Goal: Task Accomplishment & Management: Manage account settings

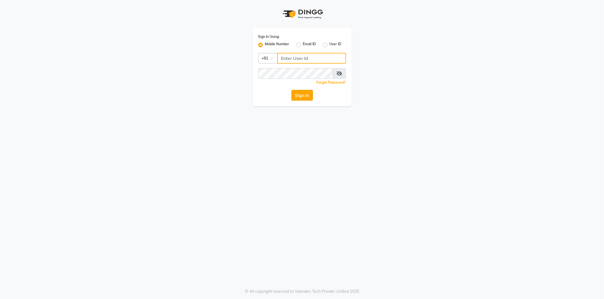
type input "9354158883"
click at [305, 98] on button "Sign In" at bounding box center [302, 95] width 22 height 11
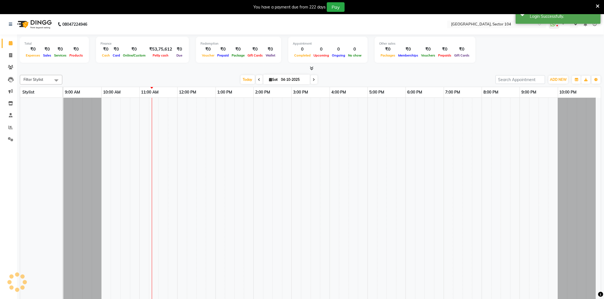
select select "en"
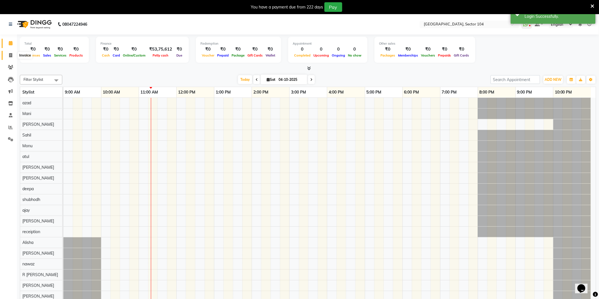
click at [12, 54] on icon at bounding box center [10, 55] width 3 height 4
select select "service"
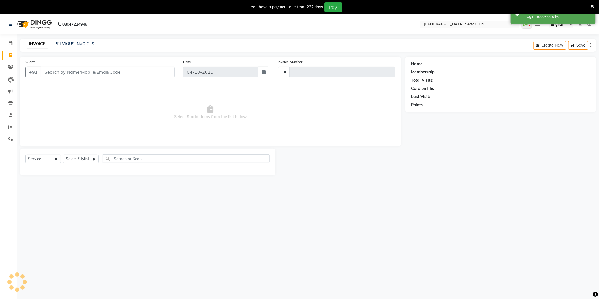
type input "4282"
select select "4009"
click at [62, 40] on div "INVOICE PREVIOUS INVOICES Create New Save" at bounding box center [308, 45] width 576 height 13
click at [63, 42] on link "PREVIOUS INVOICES" at bounding box center [74, 43] width 40 height 5
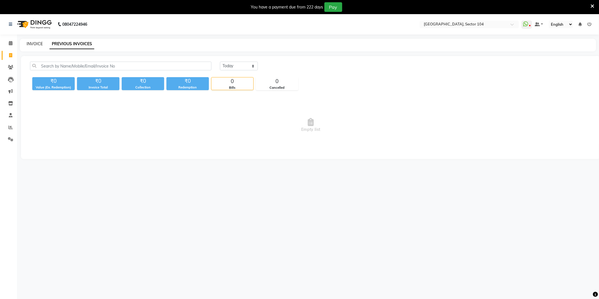
click at [36, 41] on link "INVOICE" at bounding box center [35, 43] width 16 height 5
select select "service"
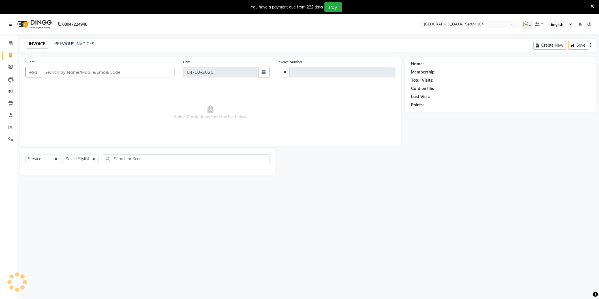
type input "4282"
select select "4009"
click at [59, 70] on input "Client" at bounding box center [108, 72] width 134 height 11
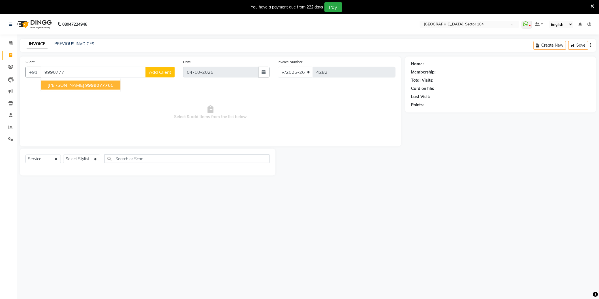
click at [113, 84] on ngb-highlight "9 9990777 65" at bounding box center [99, 85] width 28 height 6
type input "9999077765"
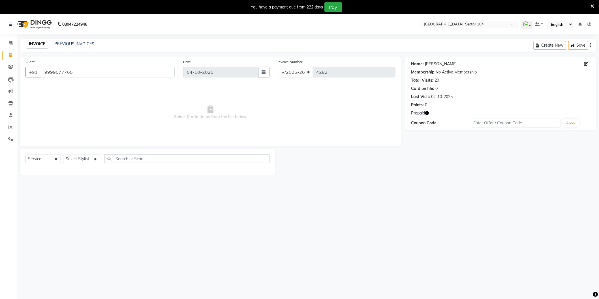
click at [441, 63] on link "Sandeep Choudhary" at bounding box center [441, 64] width 32 height 6
click at [86, 157] on select "Select Stylist [PERSON_NAME] [PERSON_NAME] [PERSON_NAME] [PERSON_NAME] [PERSON_…" at bounding box center [81, 159] width 37 height 9
drag, startPoint x: 131, startPoint y: 162, endPoint x: 143, endPoint y: 159, distance: 11.8
click at [132, 162] on input "text" at bounding box center [186, 158] width 165 height 9
click at [69, 44] on link "PREVIOUS INVOICES" at bounding box center [74, 43] width 40 height 5
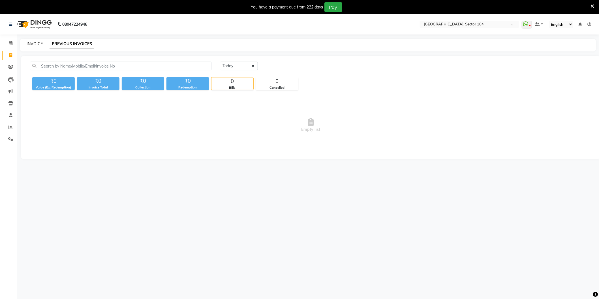
click at [40, 44] on link "INVOICE" at bounding box center [35, 43] width 16 height 5
select select "4009"
select select "service"
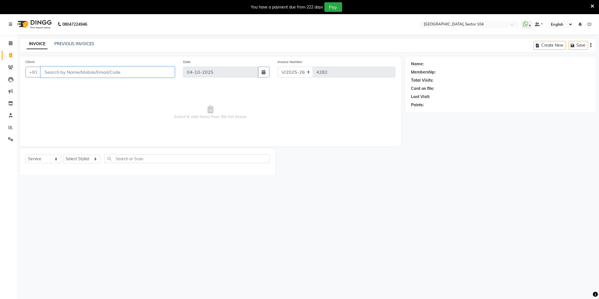
click at [126, 72] on input "Client" at bounding box center [108, 72] width 134 height 11
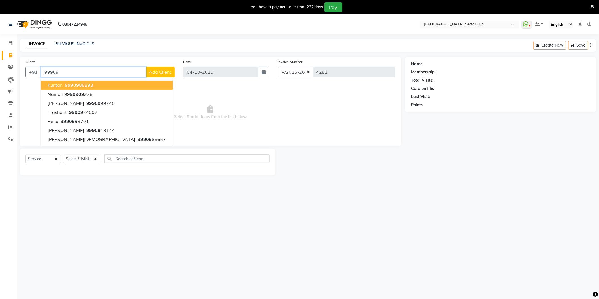
click at [93, 83] on button "kuntan 99909 88893" at bounding box center [107, 85] width 132 height 9
type input "9990988893"
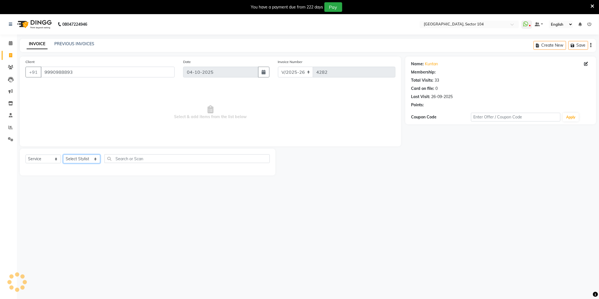
click at [71, 161] on select "Select Stylist [PERSON_NAME] [PERSON_NAME] [PERSON_NAME] [PERSON_NAME] [PERSON_…" at bounding box center [81, 159] width 37 height 9
select select "34544"
click at [63, 155] on select "Select Stylist [PERSON_NAME] [PERSON_NAME] [PERSON_NAME] [PERSON_NAME] [PERSON_…" at bounding box center [81, 159] width 37 height 9
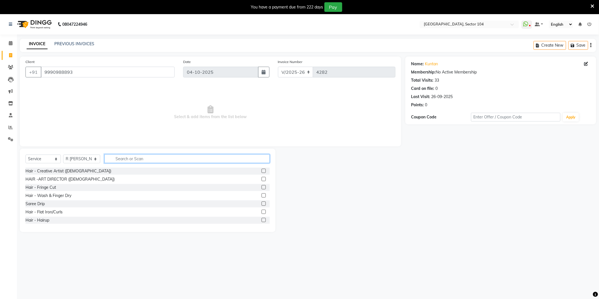
click at [126, 162] on input "text" at bounding box center [186, 158] width 165 height 9
type input "Wash"
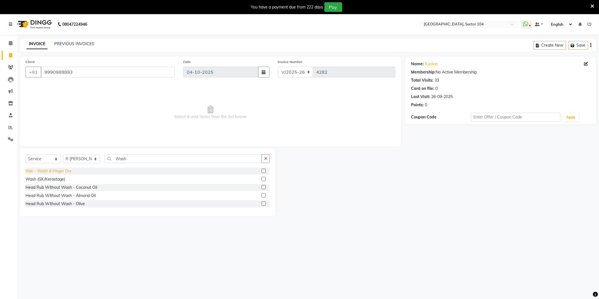
click at [52, 171] on div "Hair - Wash & Finger Dry" at bounding box center [48, 171] width 46 height 6
checkbox input "false"
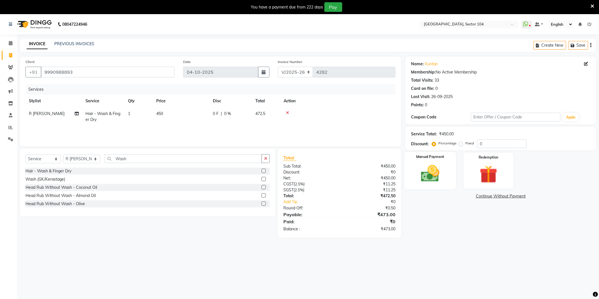
click at [437, 179] on img at bounding box center [430, 173] width 30 height 21
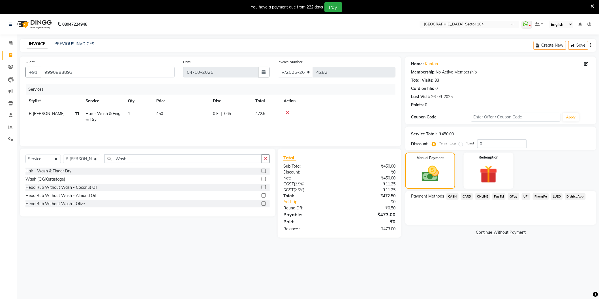
click at [484, 197] on span "ONLINE" at bounding box center [482, 197] width 15 height 7
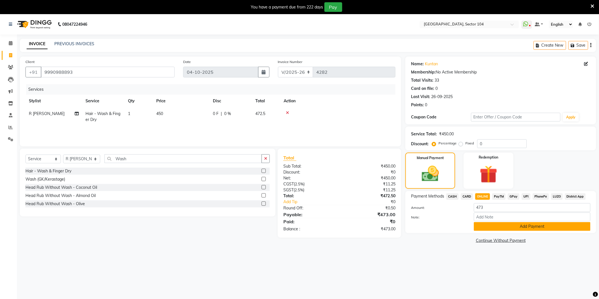
click at [512, 227] on button "Add Payment" at bounding box center [532, 226] width 117 height 9
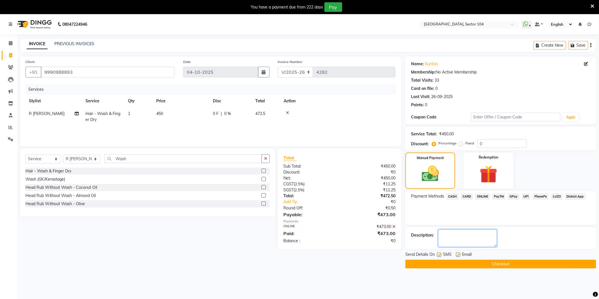
click at [487, 241] on textarea at bounding box center [467, 239] width 59 height 18
click at [491, 264] on button "Checkout" at bounding box center [500, 264] width 191 height 9
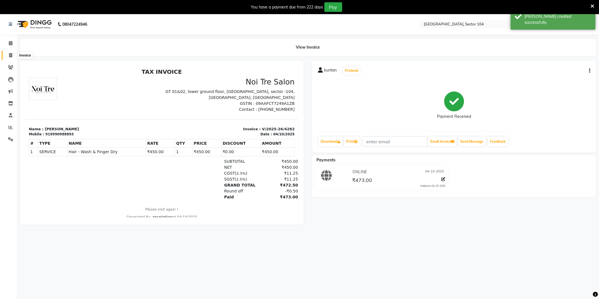
click at [10, 53] on span at bounding box center [11, 55] width 10 height 7
select select "service"
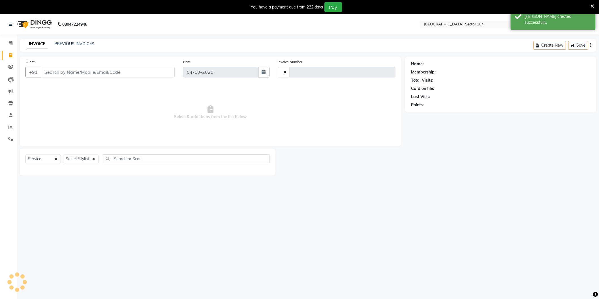
type input "4283"
select select "4009"
click at [61, 46] on link "PREVIOUS INVOICES" at bounding box center [74, 43] width 40 height 5
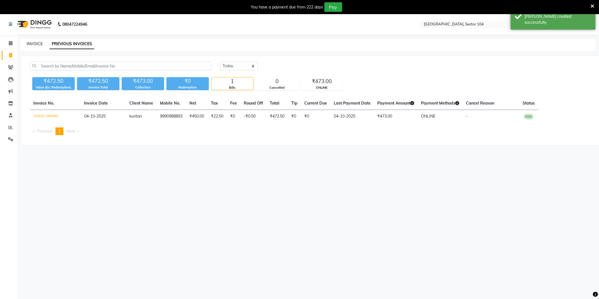
click at [38, 42] on link "INVOICE" at bounding box center [35, 43] width 16 height 5
select select "service"
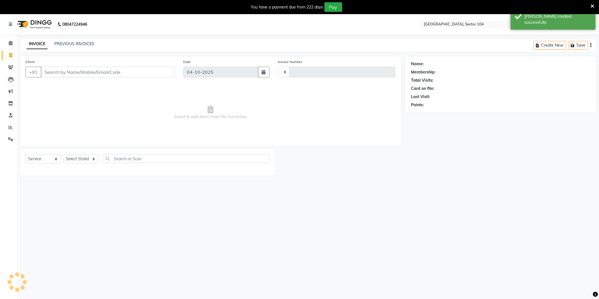
type input "4283"
select select "4009"
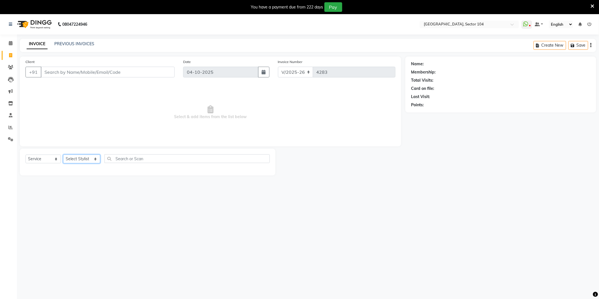
click at [77, 157] on select "Select Stylist [PERSON_NAME] [PERSON_NAME] [PERSON_NAME] [PERSON_NAME] [PERSON_…" at bounding box center [81, 159] width 37 height 9
select select "58995"
click at [63, 155] on select "Select Stylist [PERSON_NAME] [PERSON_NAME] [PERSON_NAME] [PERSON_NAME] [PERSON_…" at bounding box center [81, 159] width 37 height 9
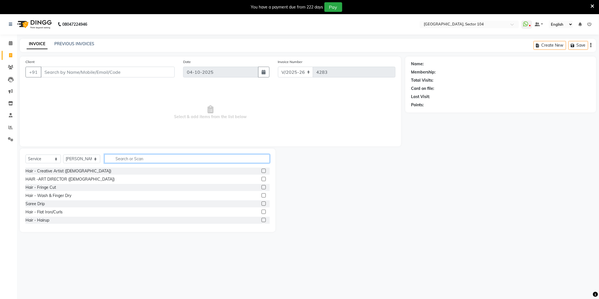
click at [121, 159] on input "text" at bounding box center [186, 158] width 165 height 9
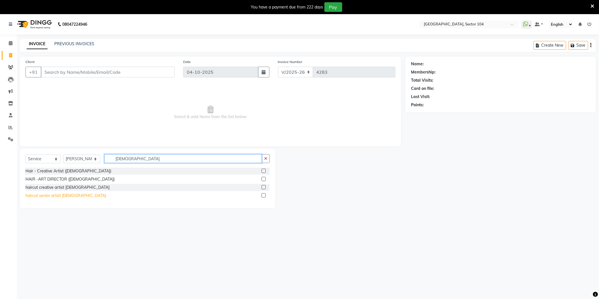
type input "[DEMOGRAPHIC_DATA]"
click at [38, 199] on div "haircut senior artist [DEMOGRAPHIC_DATA]" at bounding box center [65, 196] width 81 height 6
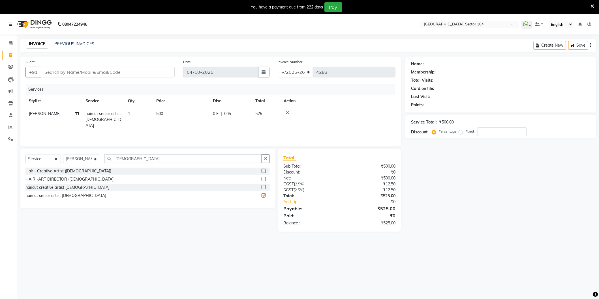
checkbox input "false"
click at [143, 154] on input "[DEMOGRAPHIC_DATA]" at bounding box center [182, 158] width 157 height 9
click at [143, 154] on input "male" at bounding box center [182, 158] width 157 height 9
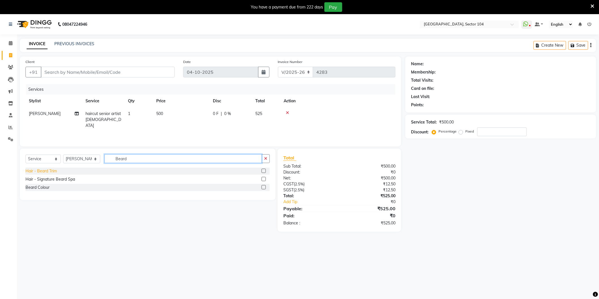
type input "Beard"
click at [49, 172] on div "Hair - Beard Trim" at bounding box center [40, 171] width 31 height 6
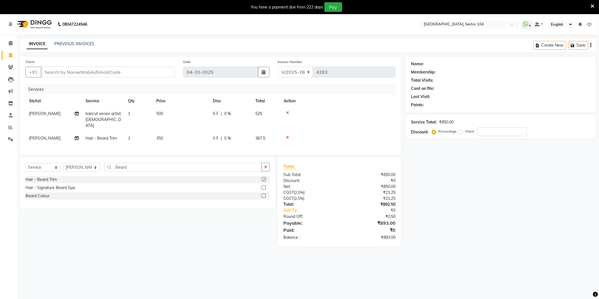
checkbox input "false"
click at [80, 167] on select "Select Stylist AAMIR Aashis ajay AJEET akram Ali Alic ashok vihar Alice makeup …" at bounding box center [81, 167] width 37 height 9
select select "72327"
click at [63, 163] on select "Select Stylist AAMIR Aashis ajay AJEET akram Ali Alic ashok vihar Alice makeup …" at bounding box center [81, 167] width 37 height 9
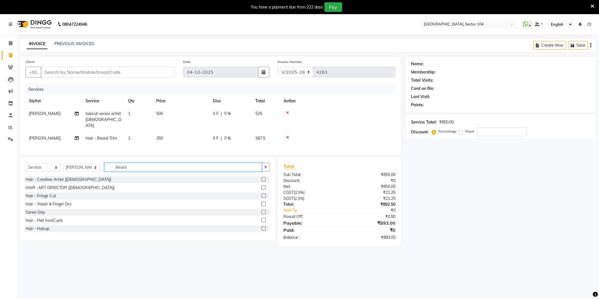
click at [136, 169] on input "Beard" at bounding box center [182, 167] width 157 height 9
click at [137, 169] on input "Beard" at bounding box center [182, 167] width 157 height 9
type input "Nai"
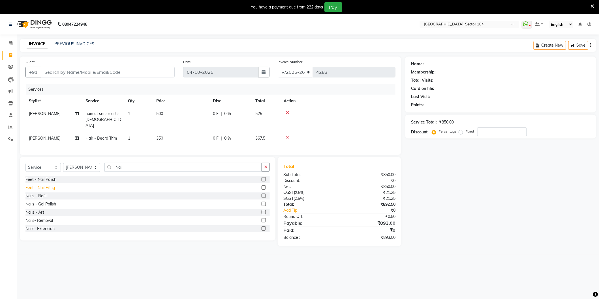
click at [50, 185] on div "Feet - Nail Filing" at bounding box center [39, 188] width 29 height 6
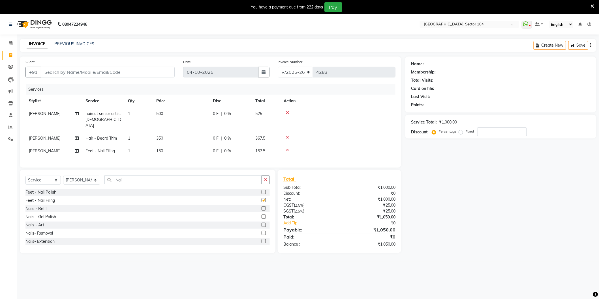
checkbox input "false"
click at [186, 145] on td "150" at bounding box center [181, 151] width 57 height 13
select select "72327"
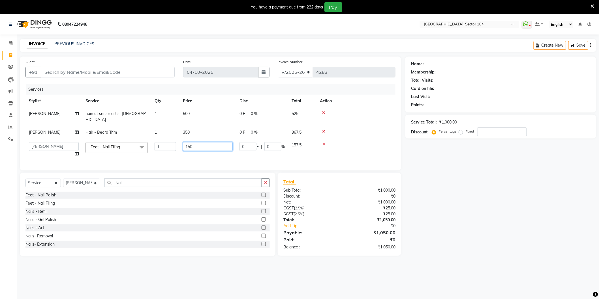
click at [209, 142] on input "150" at bounding box center [208, 146] width 50 height 9
type input "200"
click at [474, 239] on div "Name: Membership: Total Visits: Card on file: Last Visit: Points: Service Total…" at bounding box center [502, 157] width 195 height 200
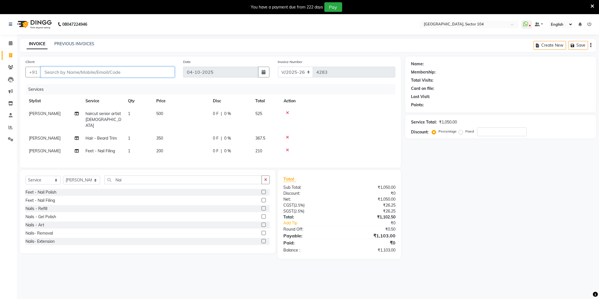
click at [87, 69] on input "Client" at bounding box center [108, 72] width 134 height 11
type input "W"
type input "0"
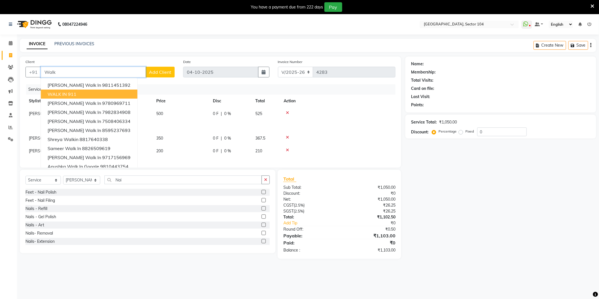
click at [88, 92] on button "WALK IN 911" at bounding box center [89, 94] width 96 height 9
type input "911"
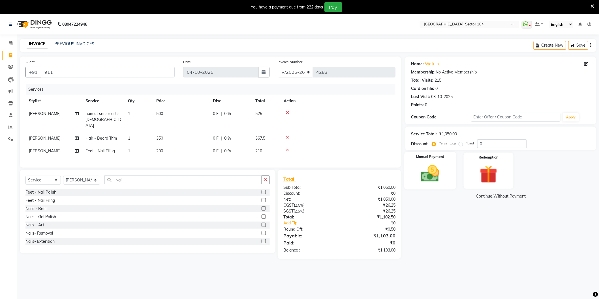
click at [442, 173] on img at bounding box center [430, 173] width 30 height 21
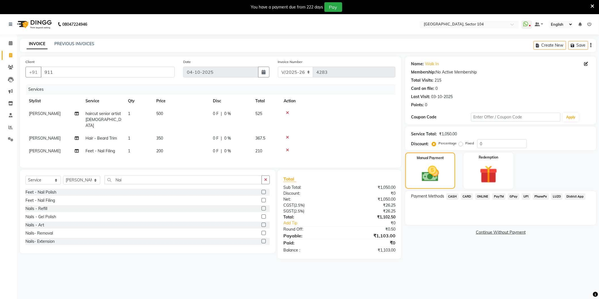
click at [449, 195] on span "CASH" at bounding box center [452, 197] width 12 height 7
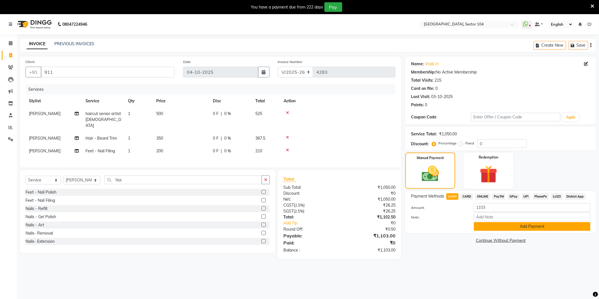
click at [487, 222] on button "Add Payment" at bounding box center [532, 226] width 117 height 9
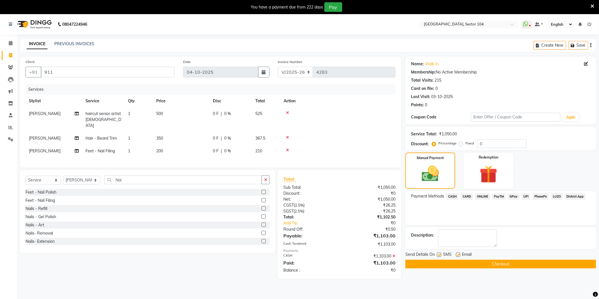
click at [476, 265] on button "Checkout" at bounding box center [500, 264] width 191 height 9
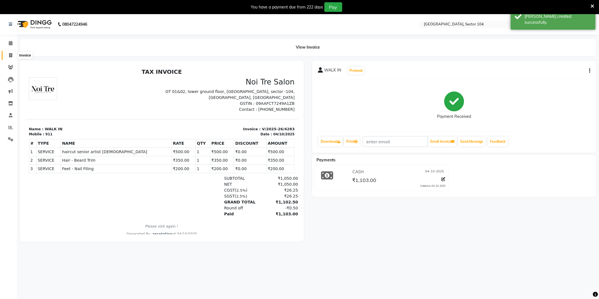
click at [10, 53] on icon at bounding box center [10, 55] width 3 height 4
select select "service"
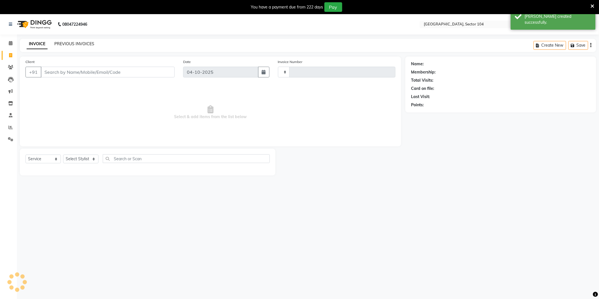
type input "4284"
select select "4009"
click at [78, 43] on link "PREVIOUS INVOICES" at bounding box center [74, 43] width 40 height 5
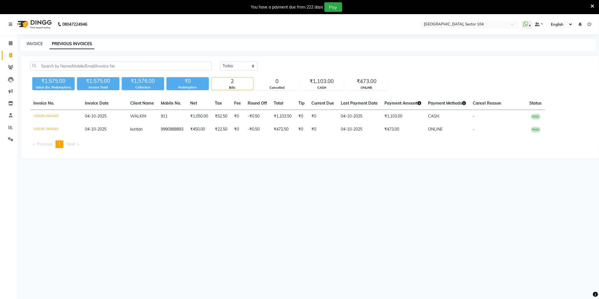
click at [36, 44] on link "INVOICE" at bounding box center [35, 43] width 16 height 5
select select "4009"
select select "service"
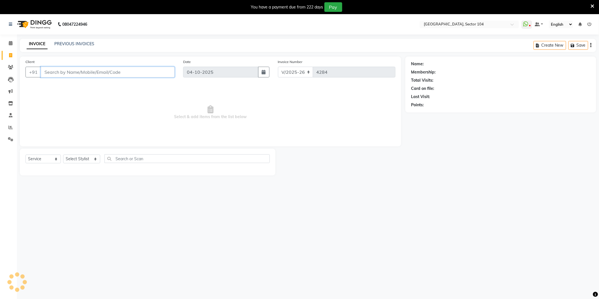
click at [71, 76] on input "Client" at bounding box center [108, 72] width 134 height 11
click at [72, 72] on input "Client" at bounding box center [108, 72] width 134 height 11
click at [78, 160] on select "Select Stylist AAMIR Aashis ajay AJEET akram Ali Alic ashok vihar Alice makeup …" at bounding box center [81, 159] width 37 height 9
select select "58995"
click at [63, 155] on select "Select Stylist AAMIR Aashis ajay AJEET akram Ali Alic ashok vihar Alice makeup …" at bounding box center [81, 159] width 37 height 9
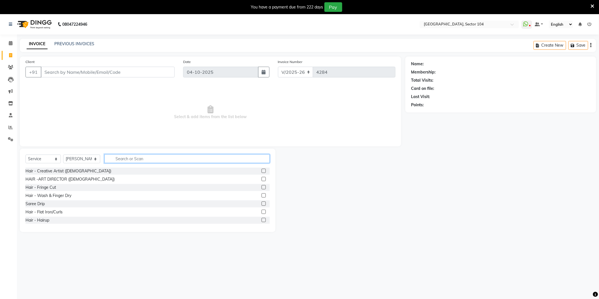
click at [138, 157] on input "text" at bounding box center [186, 158] width 165 height 9
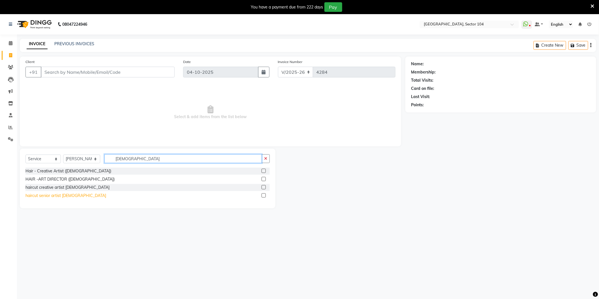
type input "mALE"
click at [59, 198] on div "haircut senior artist [DEMOGRAPHIC_DATA]" at bounding box center [65, 196] width 81 height 6
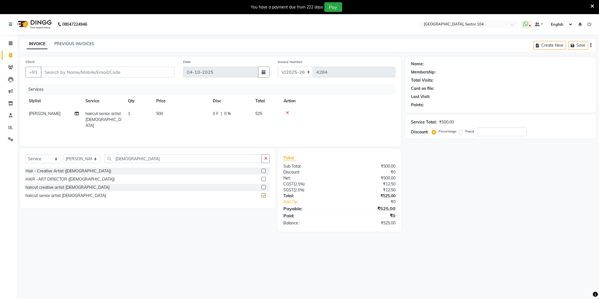
checkbox input "false"
click at [154, 160] on input "mALE" at bounding box center [182, 158] width 157 height 9
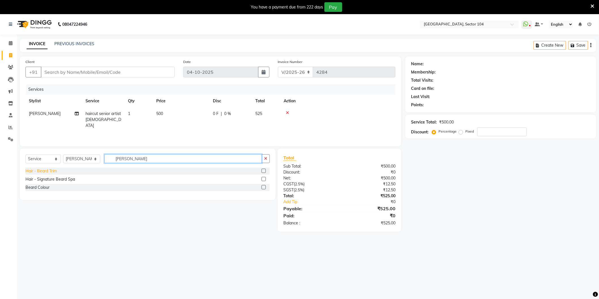
type input "bEARD"
click at [53, 170] on div "Hair - Beard Trim" at bounding box center [40, 171] width 31 height 6
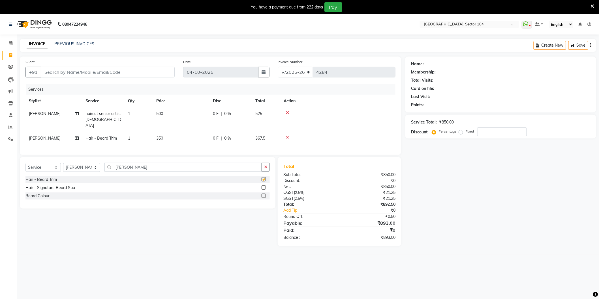
checkbox input "false"
click at [123, 72] on input "Client" at bounding box center [108, 72] width 134 height 11
type input "8"
type input "0"
type input "8469658958"
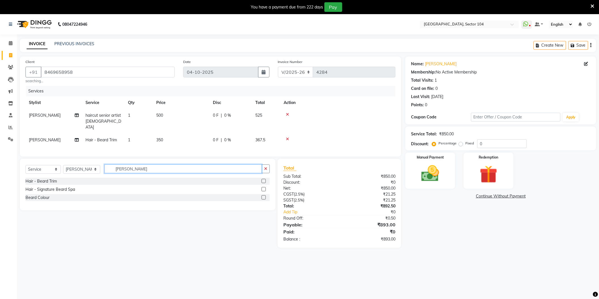
click at [169, 166] on input "bEARD" at bounding box center [182, 169] width 157 height 9
type input "cLEAN"
click at [50, 181] on div "Face - Kanpeki Clean Up" at bounding box center [47, 182] width 45 height 6
checkbox input "false"
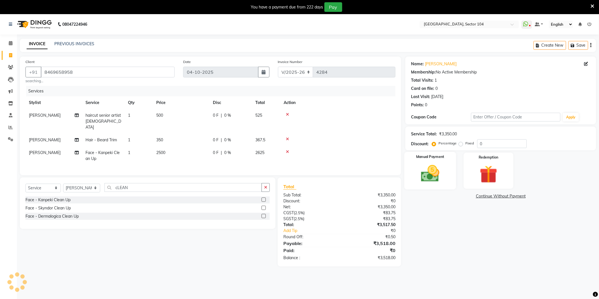
click at [438, 161] on div "Manual Payment" at bounding box center [430, 171] width 52 height 38
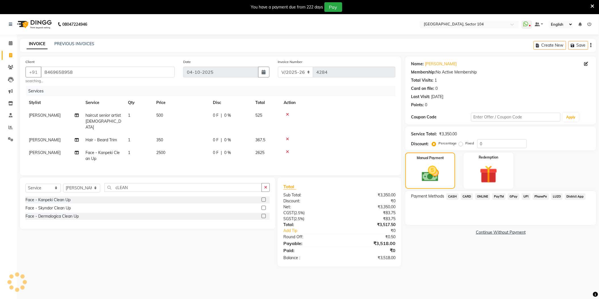
click at [482, 194] on span "ONLINE" at bounding box center [482, 197] width 15 height 7
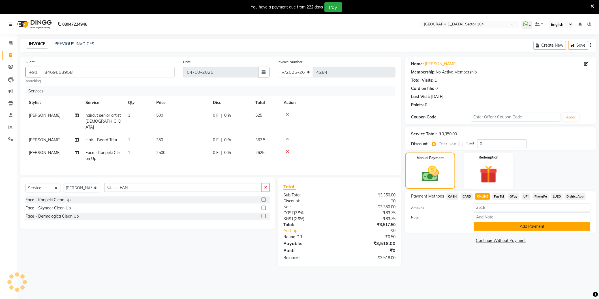
click at [488, 227] on button "Add Payment" at bounding box center [532, 226] width 117 height 9
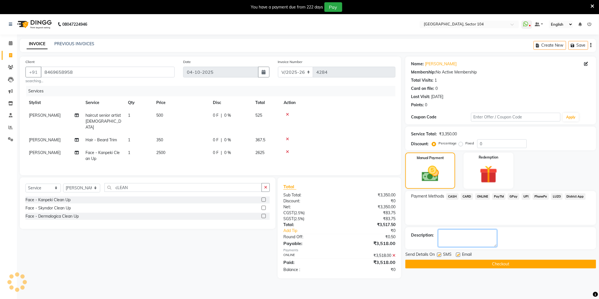
click at [484, 236] on textarea at bounding box center [467, 239] width 59 height 18
click at [472, 263] on button "Checkout" at bounding box center [500, 264] width 191 height 9
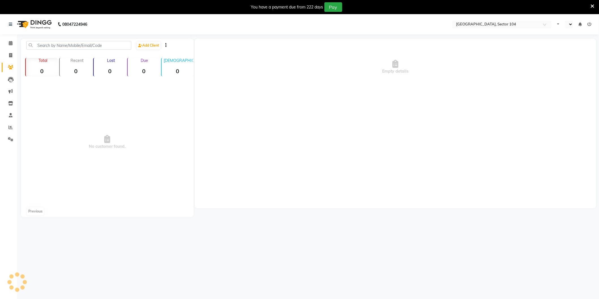
select select "en"
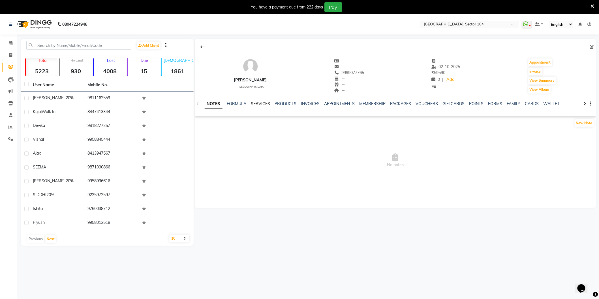
click at [255, 103] on link "SERVICES" at bounding box center [260, 103] width 19 height 5
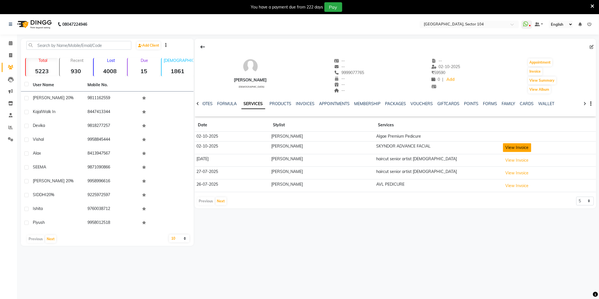
click at [514, 148] on button "View Invoice" at bounding box center [517, 147] width 28 height 9
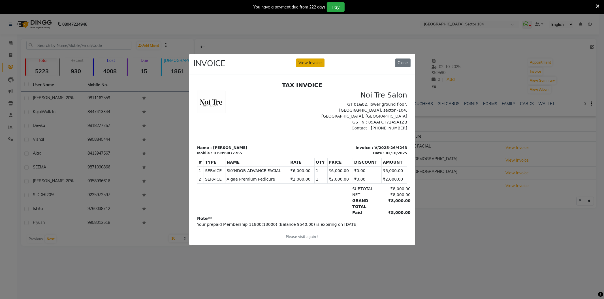
click at [314, 59] on button "View Invoice" at bounding box center [310, 63] width 28 height 9
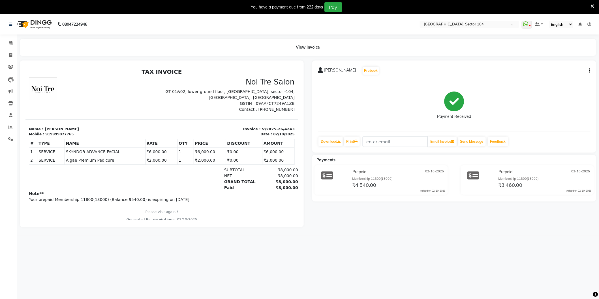
click at [119, 196] on div "Note** Your prepaid Membership 11800(13000) (Balance 9540.00) is expiring on 20…" at bounding box center [162, 206] width 266 height 31
click at [119, 201] on p "Your prepaid Membership 11800(13000) (Balance 9540.00) is expiring on 2026-10-02" at bounding box center [162, 200] width 266 height 6
click at [197, 210] on p "Please visit again !" at bounding box center [162, 211] width 266 height 5
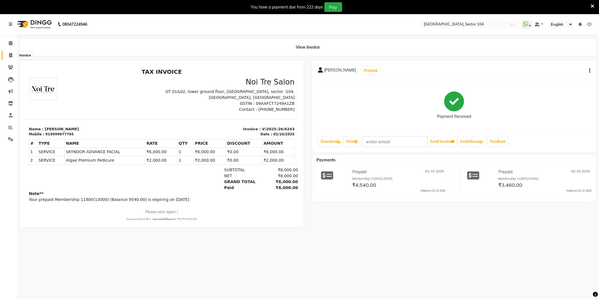
click at [10, 53] on icon at bounding box center [10, 55] width 3 height 4
select select "4009"
select select "service"
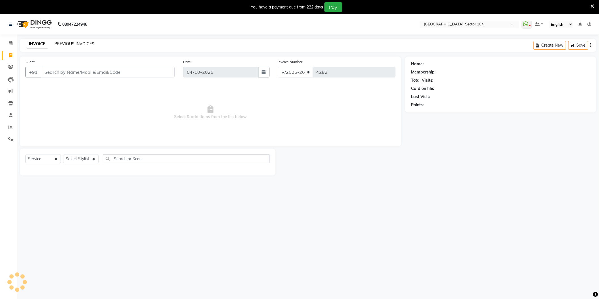
click at [87, 43] on link "PREVIOUS INVOICES" at bounding box center [74, 43] width 40 height 5
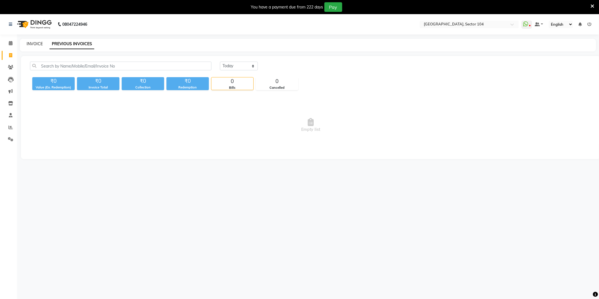
click at [33, 43] on link "INVOICE" at bounding box center [35, 43] width 16 height 5
select select "4009"
select select "service"
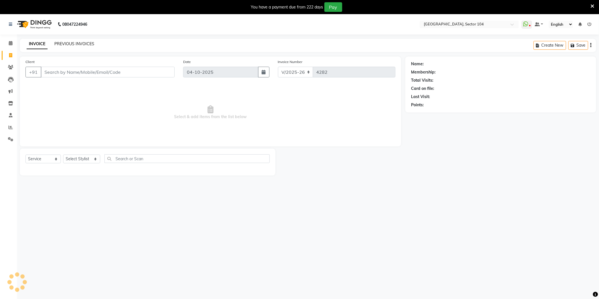
click at [67, 42] on link "PREVIOUS INVOICES" at bounding box center [74, 43] width 40 height 5
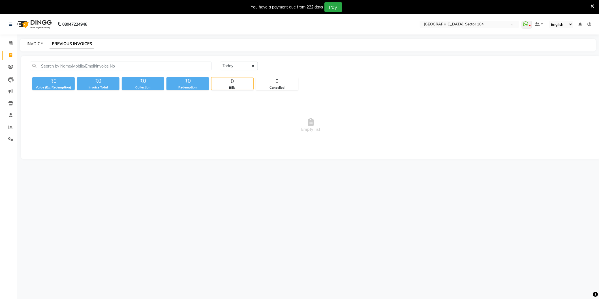
click at [35, 42] on link "INVOICE" at bounding box center [35, 43] width 16 height 5
select select "service"
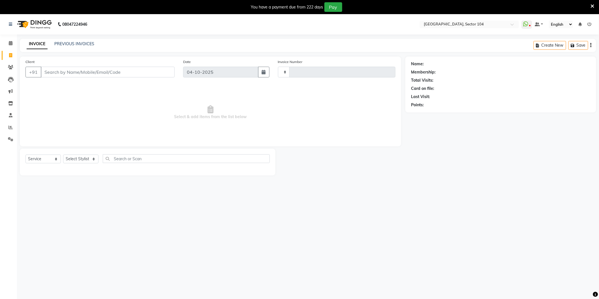
type input "4282"
select select "4009"
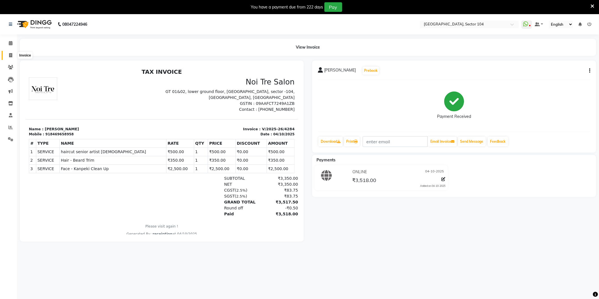
click at [9, 54] on icon at bounding box center [10, 55] width 3 height 4
select select "service"
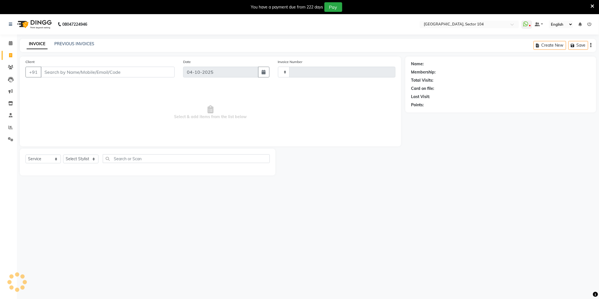
type input "4285"
select select "4009"
click at [72, 72] on input "Client" at bounding box center [108, 72] width 134 height 11
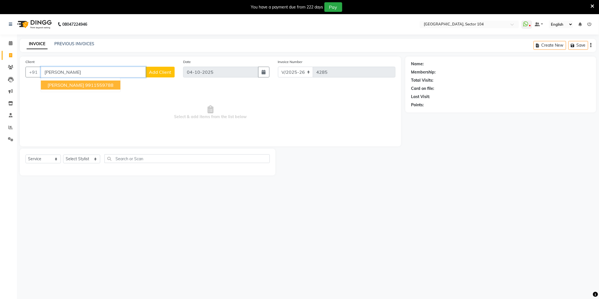
click at [113, 86] on ngb-highlight "9911559788" at bounding box center [99, 85] width 28 height 6
type input "9911559788"
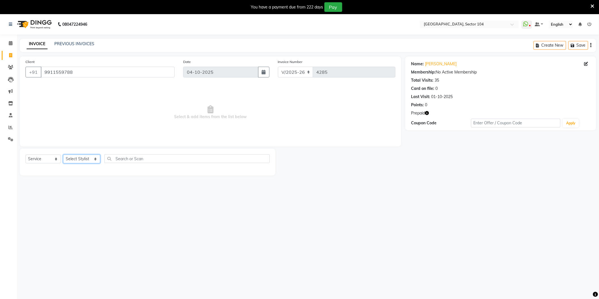
click at [79, 156] on select "Select Stylist [PERSON_NAME] [PERSON_NAME] [PERSON_NAME] [PERSON_NAME] [PERSON_…" at bounding box center [81, 159] width 37 height 9
select select "58995"
click at [63, 155] on select "Select Stylist [PERSON_NAME] [PERSON_NAME] [PERSON_NAME] [PERSON_NAME] [PERSON_…" at bounding box center [81, 159] width 37 height 9
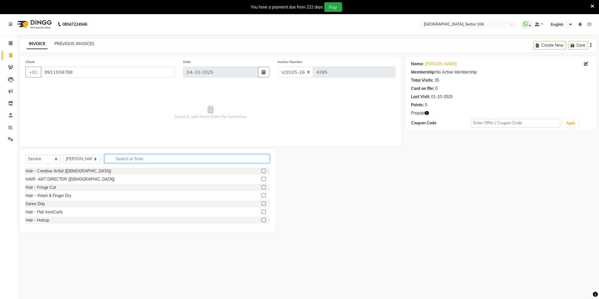
click at [183, 160] on input "text" at bounding box center [186, 158] width 165 height 9
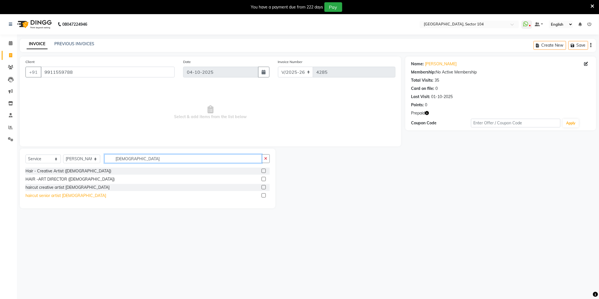
type input "[DEMOGRAPHIC_DATA]"
click at [43, 195] on div "haircut senior artist [DEMOGRAPHIC_DATA]" at bounding box center [65, 196] width 81 height 6
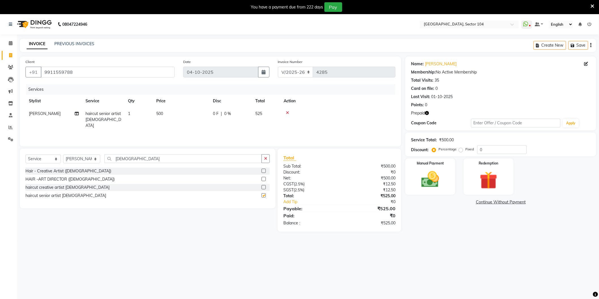
checkbox input "false"
click at [428, 113] on icon "button" at bounding box center [427, 113] width 4 height 4
click at [490, 178] on img at bounding box center [488, 180] width 30 height 23
click at [493, 200] on span "Prepaid 1" at bounding box center [491, 203] width 18 height 7
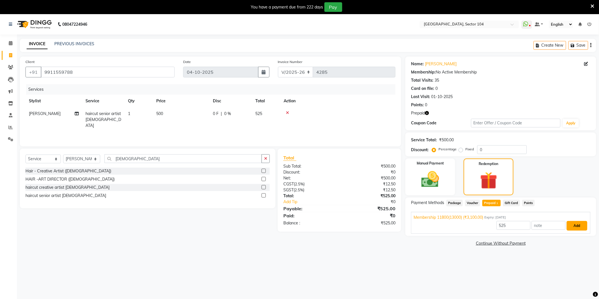
click at [581, 227] on button "Add" at bounding box center [576, 226] width 21 height 10
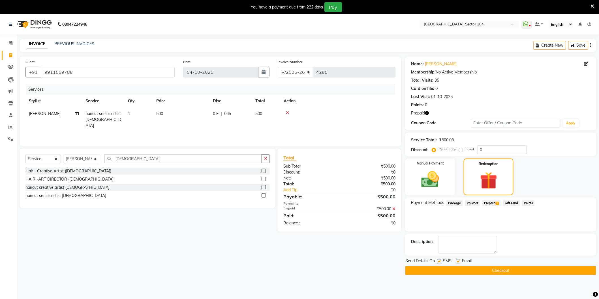
click at [556, 270] on button "Checkout" at bounding box center [500, 271] width 191 height 9
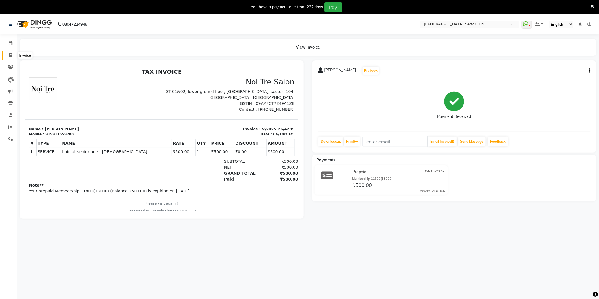
click at [11, 53] on span at bounding box center [11, 55] width 10 height 7
select select "4009"
select select "service"
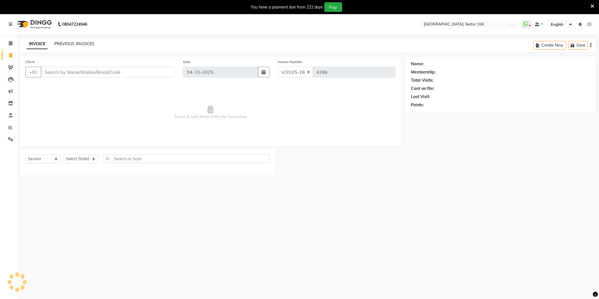
click at [75, 41] on link "PREVIOUS INVOICES" at bounding box center [74, 43] width 40 height 5
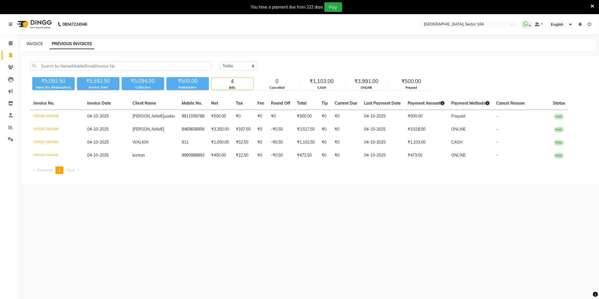
click at [37, 43] on link "INVOICE" at bounding box center [35, 43] width 16 height 5
select select "4009"
select select "service"
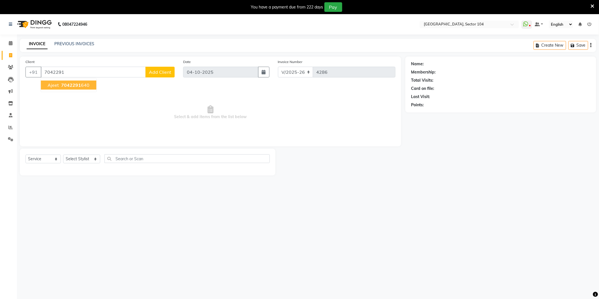
click at [72, 88] on button "Ajeet 7042291 640" at bounding box center [68, 85] width 55 height 9
type input "7042291640"
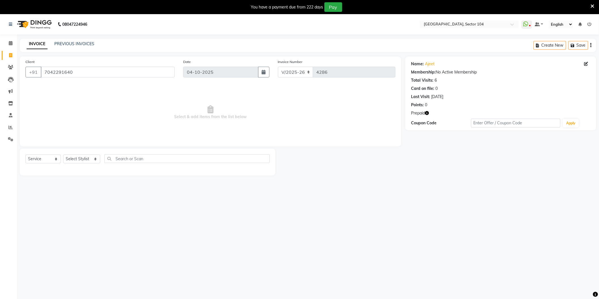
click at [428, 110] on div "Name: Ajeet Membership: No Active Membership Total Visits: 6 Card on file: 0 La…" at bounding box center [500, 94] width 191 height 74
click at [427, 110] on button "button" at bounding box center [427, 113] width 4 height 6
click at [85, 156] on select "Select Stylist [PERSON_NAME] [PERSON_NAME] [PERSON_NAME] [PERSON_NAME] [PERSON_…" at bounding box center [81, 159] width 37 height 9
select select "44687"
click at [63, 155] on select "Select Stylist [PERSON_NAME] [PERSON_NAME] [PERSON_NAME] [PERSON_NAME] [PERSON_…" at bounding box center [81, 159] width 37 height 9
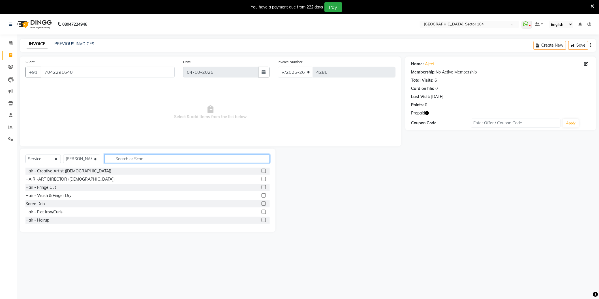
click at [121, 157] on input "text" at bounding box center [186, 158] width 165 height 9
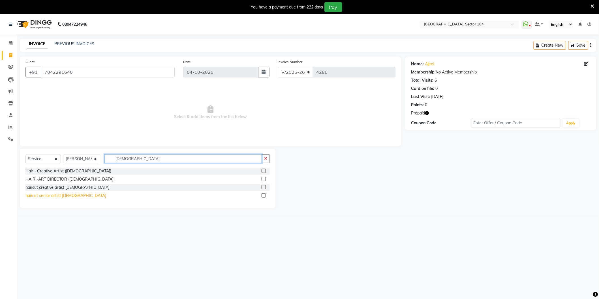
type input "[DEMOGRAPHIC_DATA]"
click at [57, 193] on div "haircut senior artist [DEMOGRAPHIC_DATA]" at bounding box center [65, 196] width 81 height 6
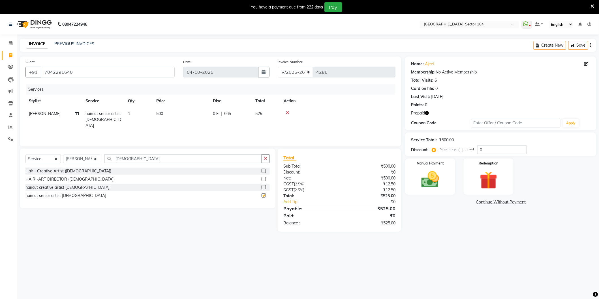
checkbox input "false"
click at [147, 161] on input "[DEMOGRAPHIC_DATA]" at bounding box center [182, 158] width 157 height 9
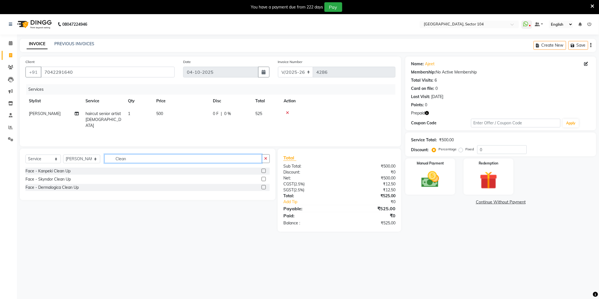
type input "Clean"
click at [41, 171] on div "Face - Kanpeki Clean Up" at bounding box center [47, 171] width 45 height 6
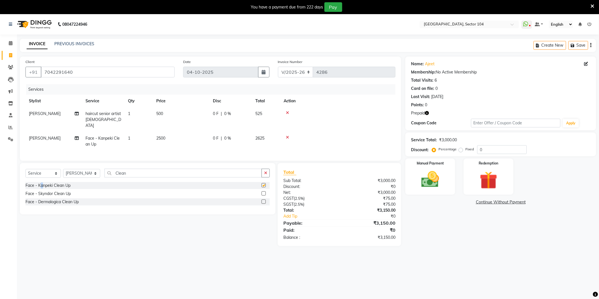
checkbox input "false"
click at [129, 169] on input "Clean" at bounding box center [182, 173] width 157 height 9
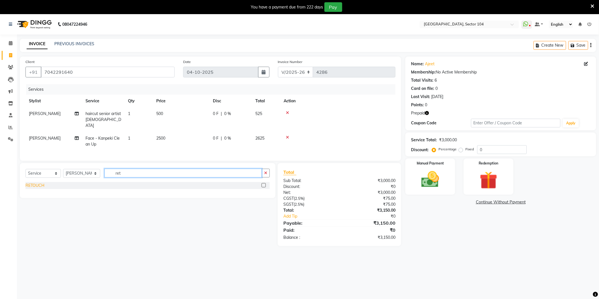
type input "ret"
click at [38, 187] on div "RETOUCH" at bounding box center [34, 186] width 19 height 6
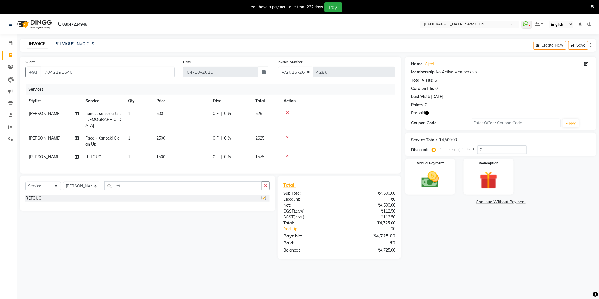
checkbox input "false"
click at [501, 180] on img at bounding box center [488, 180] width 30 height 23
click at [494, 203] on span "Prepaid 1" at bounding box center [491, 203] width 18 height 7
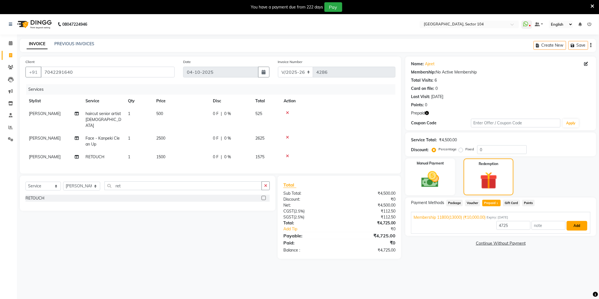
click at [583, 226] on button "Add" at bounding box center [576, 226] width 21 height 10
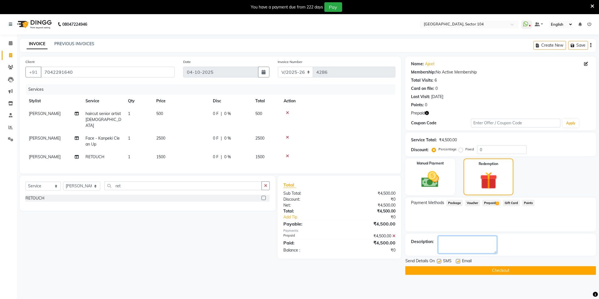
click at [485, 244] on textarea at bounding box center [467, 245] width 59 height 18
click at [484, 269] on button "Checkout" at bounding box center [500, 271] width 191 height 9
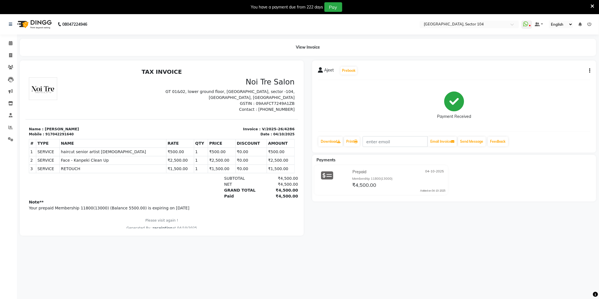
click at [97, 143] on th "NAME" at bounding box center [112, 143] width 107 height 8
click at [12, 53] on span at bounding box center [11, 55] width 10 height 7
select select "4009"
select select "service"
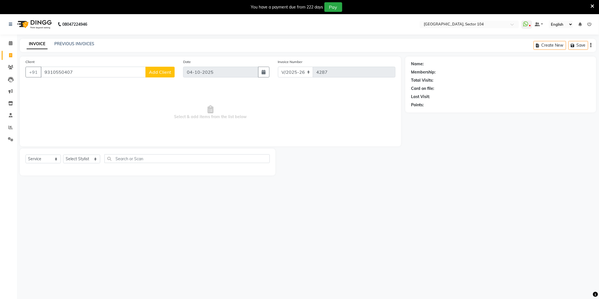
type input "9310550407"
click at [163, 69] on span "Add Client" at bounding box center [160, 72] width 22 height 6
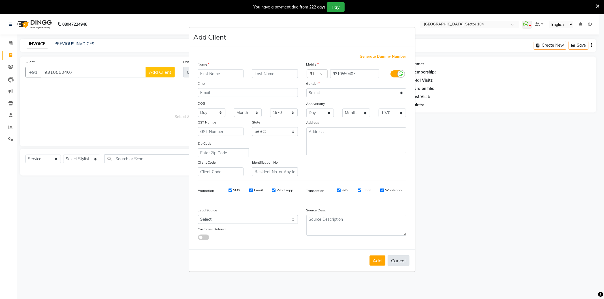
click at [397, 259] on button "Cancel" at bounding box center [398, 261] width 22 height 11
select select
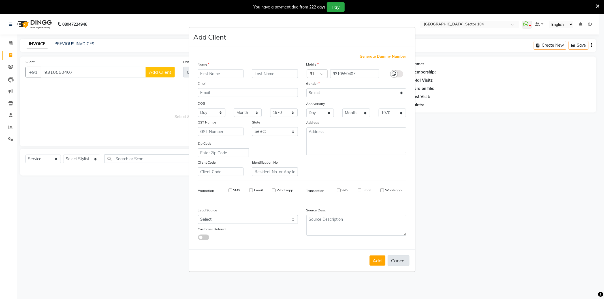
select select
checkbox input "false"
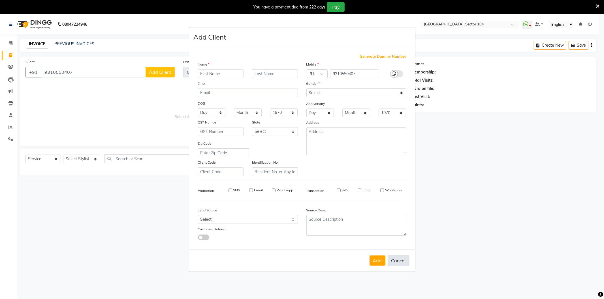
checkbox input "false"
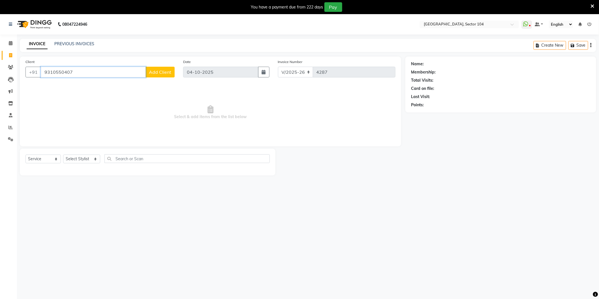
click at [81, 75] on input "9310550407" at bounding box center [93, 72] width 105 height 11
type input "9"
click at [11, 125] on span at bounding box center [11, 127] width 10 height 7
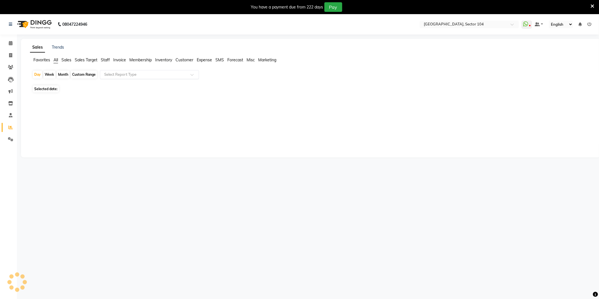
click at [125, 74] on input "text" at bounding box center [143, 75] width 81 height 6
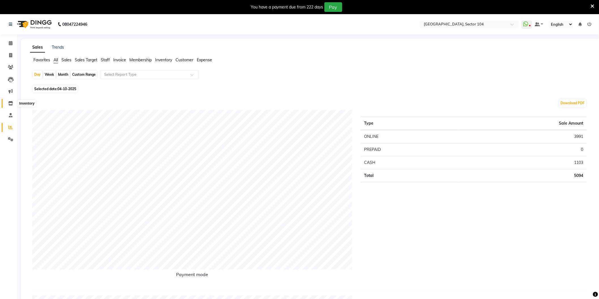
click at [12, 103] on icon at bounding box center [10, 103] width 5 height 4
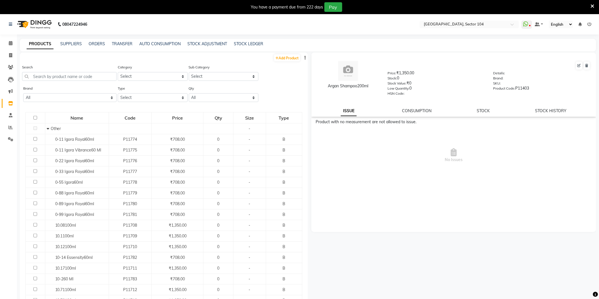
click at [302, 57] on button "button" at bounding box center [305, 58] width 6 height 6
click at [284, 61] on div "EXPORT" at bounding box center [282, 61] width 18 height 7
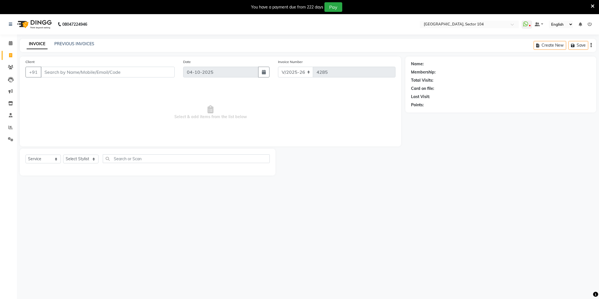
select select "4009"
select select "service"
select select "4009"
select select "service"
drag, startPoint x: 73, startPoint y: 167, endPoint x: 76, endPoint y: 162, distance: 5.2
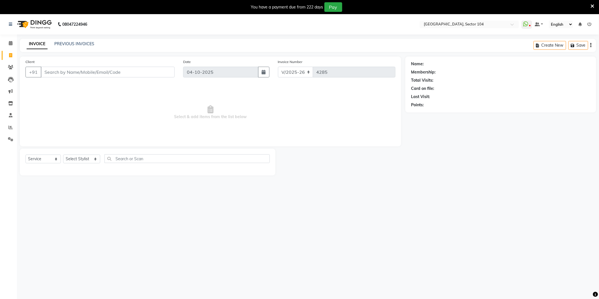
click at [73, 167] on div "Select Service Product Membership Package Voucher Prepaid Gift Card Select Styl…" at bounding box center [147, 160] width 244 height 13
click at [77, 161] on select "Select Stylist [PERSON_NAME] [PERSON_NAME] [PERSON_NAME] [PERSON_NAME] [PERSON_…" at bounding box center [81, 159] width 37 height 9
select select "57650"
click at [63, 155] on select "Select Stylist [PERSON_NAME] [PERSON_NAME] [PERSON_NAME] [PERSON_NAME] [PERSON_…" at bounding box center [81, 159] width 37 height 9
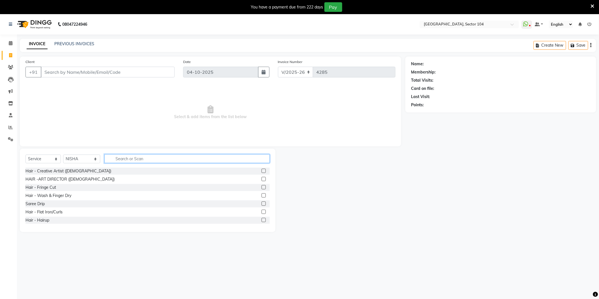
click at [142, 163] on input "text" at bounding box center [186, 158] width 165 height 9
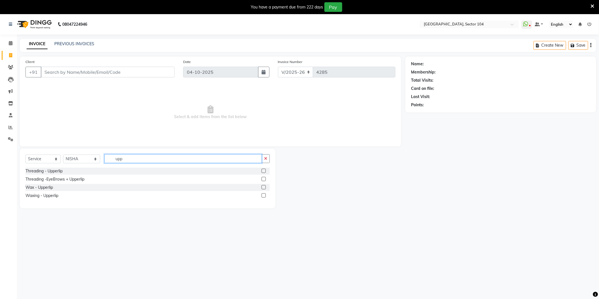
type input "upp"
click at [47, 183] on div "Threading - Upperlip Threading -EyeBrows + Upperlip Wax - Upperlip Waxing - Upp…" at bounding box center [147, 184] width 244 height 33
click at [46, 189] on div "Wax - Upperlip" at bounding box center [38, 188] width 27 height 6
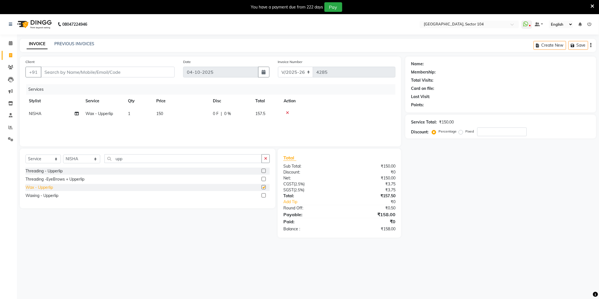
checkbox input "false"
click at [87, 155] on div "Select Service Product Membership Package Voucher Prepaid Gift Card Select Styl…" at bounding box center [148, 179] width 256 height 60
click at [87, 156] on select "Select Stylist [PERSON_NAME] [PERSON_NAME] [PERSON_NAME] [PERSON_NAME] [PERSON_…" at bounding box center [81, 159] width 37 height 9
select select "44687"
click at [63, 155] on select "Select Stylist [PERSON_NAME] [PERSON_NAME] [PERSON_NAME] [PERSON_NAME] [PERSON_…" at bounding box center [81, 159] width 37 height 9
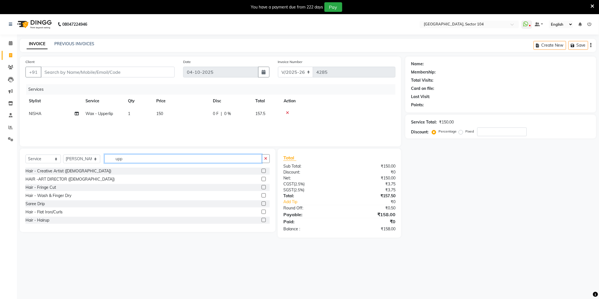
click at [130, 159] on input "upp" at bounding box center [182, 158] width 157 height 9
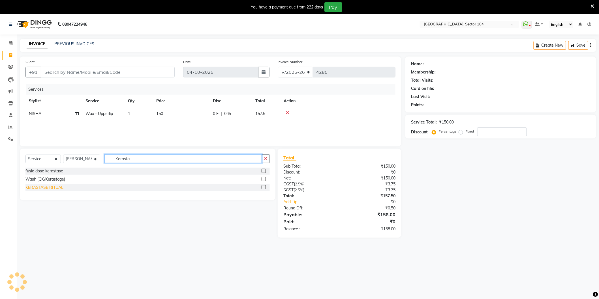
type input "Kerasta"
click at [45, 189] on div "KERASTASE RITUAL" at bounding box center [44, 188] width 38 height 6
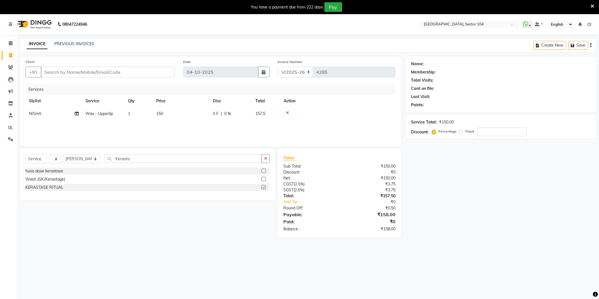
checkbox input "false"
click at [128, 73] on input "Client" at bounding box center [108, 72] width 134 height 11
type input "6"
type input "0"
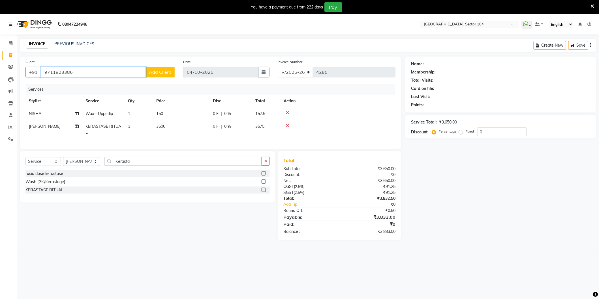
type input "9711923386"
click at [166, 71] on span "Add Client" at bounding box center [160, 72] width 22 height 6
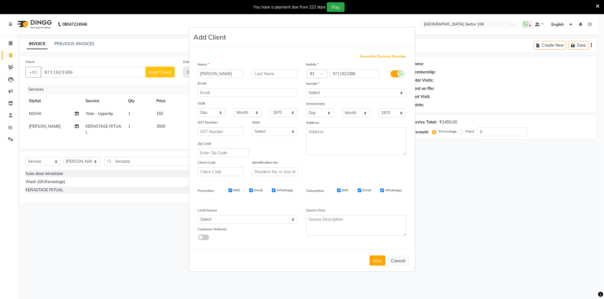
type input "[PERSON_NAME]"
click at [328, 89] on select "Select [DEMOGRAPHIC_DATA] [DEMOGRAPHIC_DATA] Other Prefer Not To Say" at bounding box center [356, 93] width 100 height 9
select select "[DEMOGRAPHIC_DATA]"
click at [306, 89] on select "Select [DEMOGRAPHIC_DATA] [DEMOGRAPHIC_DATA] Other Prefer Not To Say" at bounding box center [356, 93] width 100 height 9
click at [319, 117] on select "Day 01 02 03 04 05 06 07 08 09 10 11 12 13 14 15 16 17 18 19 20 21 22 23 24 25 …" at bounding box center [320, 113] width 28 height 9
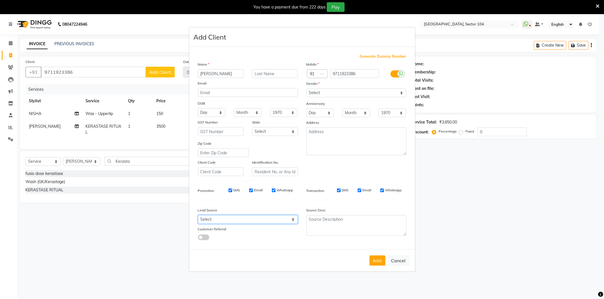
click at [215, 222] on select "Select Walk-in Referral Internet Friend Word of Mouth Advertisement Facebook Ju…" at bounding box center [248, 219] width 100 height 9
select select "28442"
click at [198, 216] on select "Select Walk-in Referral Internet Friend Word of Mouth Advertisement Facebook Ju…" at bounding box center [248, 219] width 100 height 9
click at [377, 263] on button "Add" at bounding box center [377, 261] width 16 height 10
select select
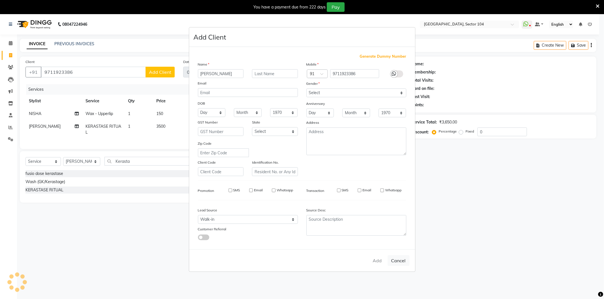
select select
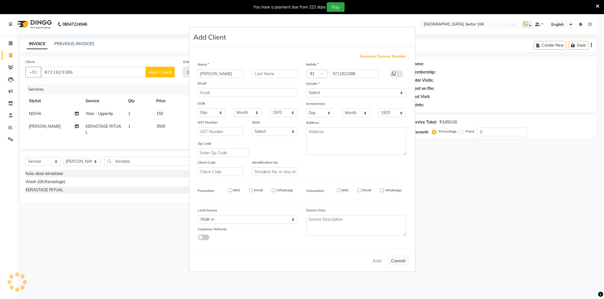
select select
checkbox input "false"
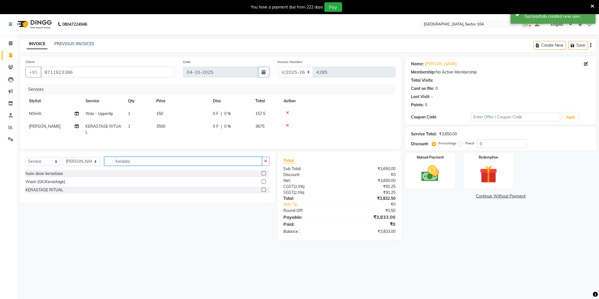
click at [185, 166] on input "Kerasta" at bounding box center [182, 161] width 157 height 9
type input "Kerast"
click at [180, 109] on td "150" at bounding box center [181, 114] width 57 height 13
select select "57650"
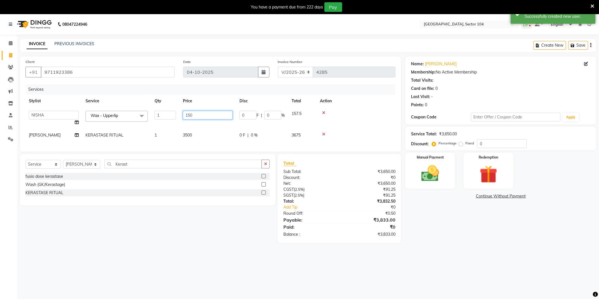
click at [193, 115] on input "150" at bounding box center [208, 115] width 50 height 9
click at [202, 114] on input "150" at bounding box center [208, 115] width 50 height 9
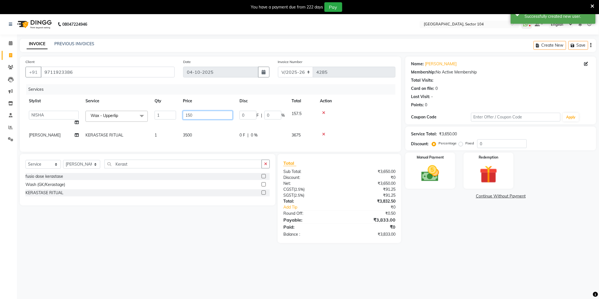
click at [202, 114] on input "150" at bounding box center [208, 115] width 50 height 9
type input "200"
click at [218, 126] on tbody "[PERSON_NAME] [PERSON_NAME] [PERSON_NAME] [PERSON_NAME] [PERSON_NAME] vihar [PE…" at bounding box center [210, 125] width 370 height 34
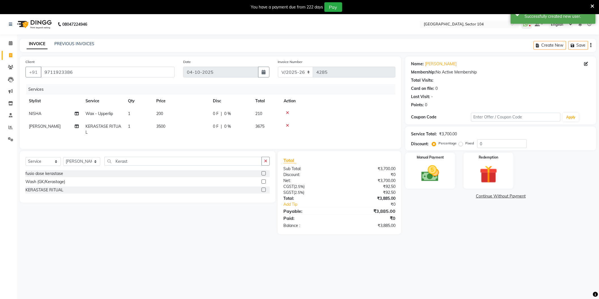
click at [203, 129] on td "3500" at bounding box center [181, 129] width 57 height 19
select select "44687"
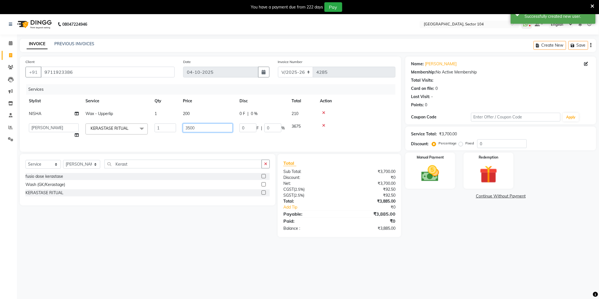
click at [203, 129] on input "3500" at bounding box center [208, 128] width 50 height 9
type input "4500"
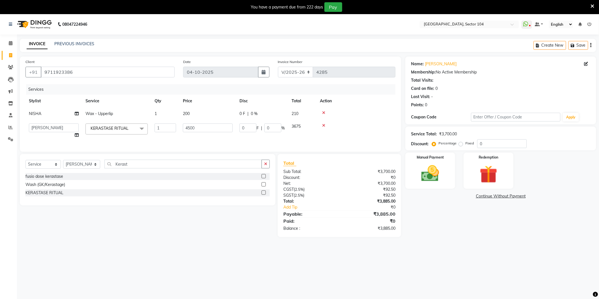
click at [468, 241] on main "INVOICE PREVIOUS INVOICES Create New Save Client [PHONE_NUMBER] Date [DATE] Inv…" at bounding box center [308, 142] width 582 height 207
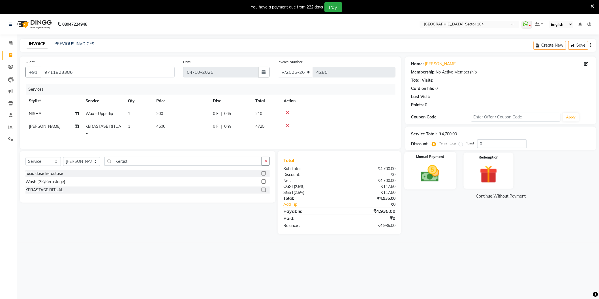
click at [433, 174] on img at bounding box center [430, 173] width 30 height 21
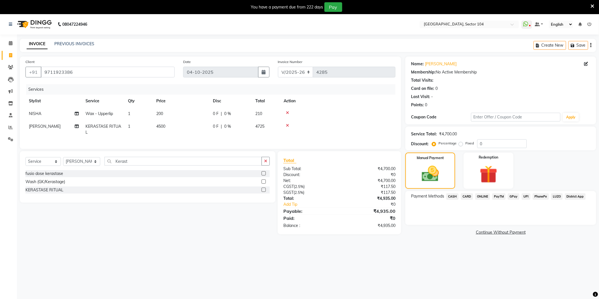
click at [487, 196] on span "ONLINE" at bounding box center [482, 197] width 15 height 7
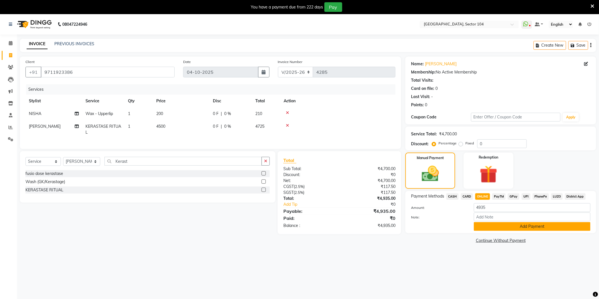
click at [521, 227] on button "Add Payment" at bounding box center [532, 226] width 117 height 9
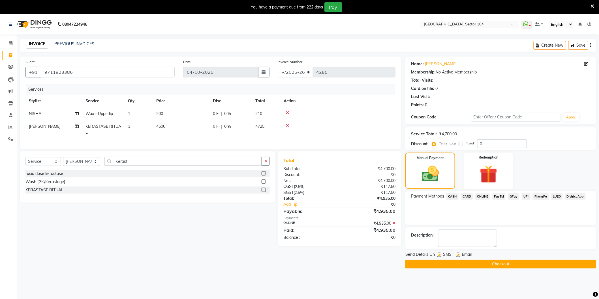
click at [512, 262] on button "Checkout" at bounding box center [500, 264] width 191 height 9
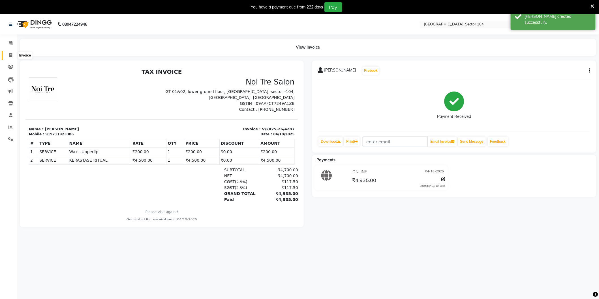
click at [7, 55] on span at bounding box center [11, 55] width 10 height 7
select select "4009"
select select "service"
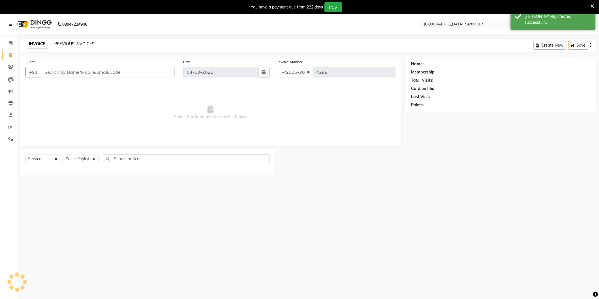
click at [71, 44] on link "PREVIOUS INVOICES" at bounding box center [74, 43] width 40 height 5
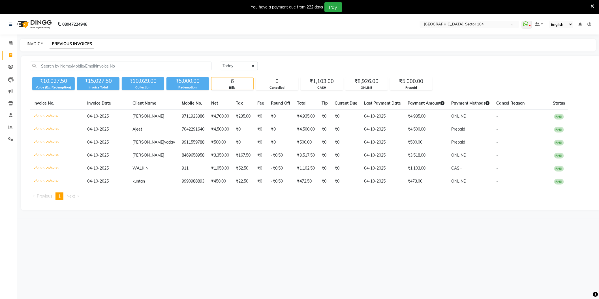
click at [37, 44] on link "INVOICE" at bounding box center [35, 43] width 16 height 5
select select "service"
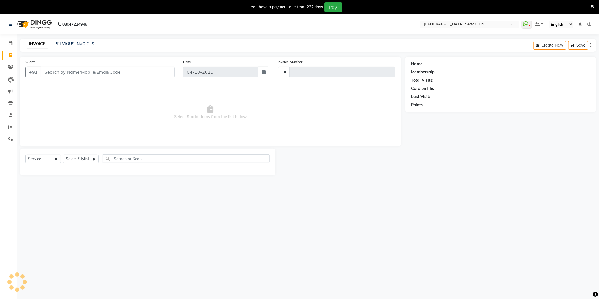
type input "4288"
select select "4009"
click at [78, 44] on link "PREVIOUS INVOICES" at bounding box center [74, 43] width 40 height 5
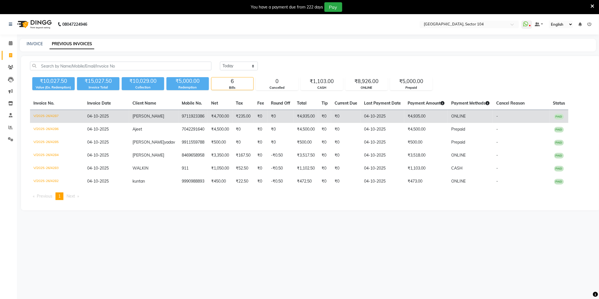
click at [318, 118] on td "₹0" at bounding box center [324, 116] width 13 height 13
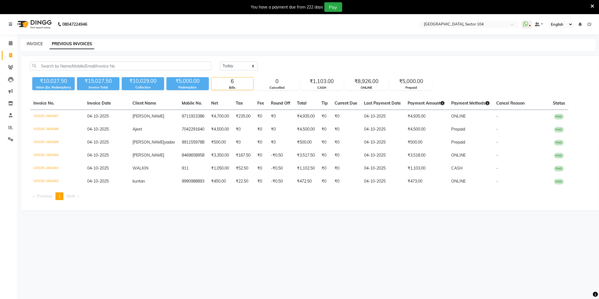
click at [32, 41] on link "INVOICE" at bounding box center [35, 43] width 16 height 5
select select "service"
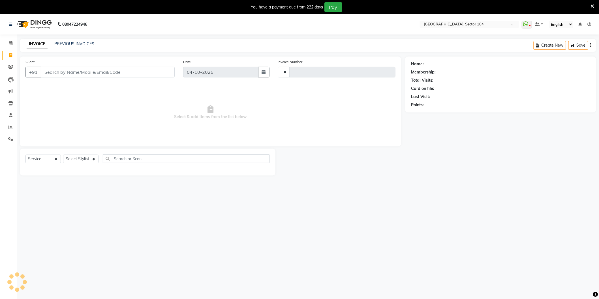
type input "4288"
select select "4009"
click at [72, 162] on select "Select Stylist" at bounding box center [80, 159] width 35 height 9
select select "20483"
click at [63, 155] on select "Select Stylist AAMIR Aashis ajay AJEET akram Ali Alic ashok vihar Alice makeup …" at bounding box center [81, 159] width 37 height 9
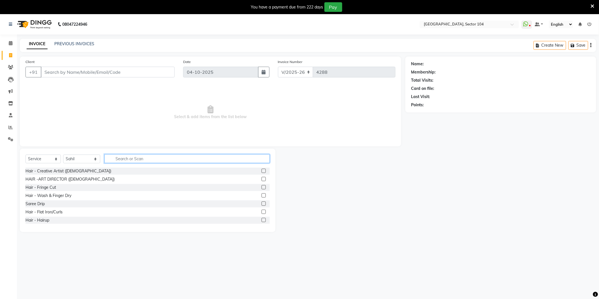
click at [137, 157] on input "text" at bounding box center [186, 158] width 165 height 9
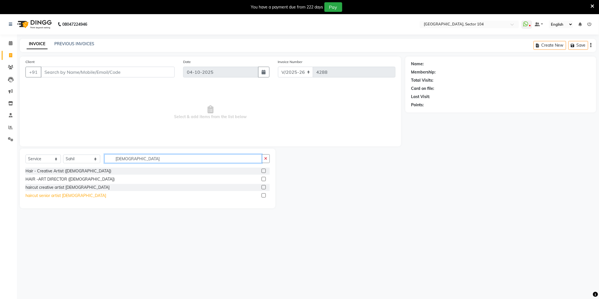
type input "male"
click at [55, 196] on div "haircut senior artist [DEMOGRAPHIC_DATA]" at bounding box center [65, 196] width 81 height 6
checkbox input "false"
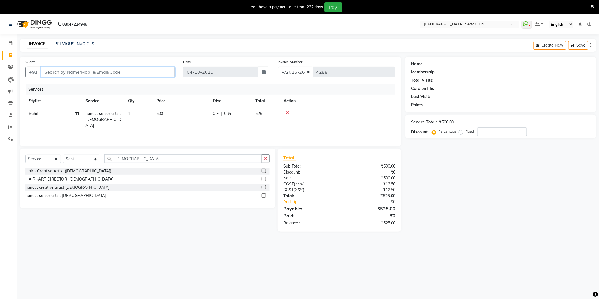
click at [159, 71] on input "Client" at bounding box center [108, 72] width 134 height 11
click at [160, 71] on input "Client" at bounding box center [108, 72] width 134 height 11
click at [140, 68] on input "Client" at bounding box center [108, 72] width 134 height 11
click at [139, 75] on input "Client" at bounding box center [108, 72] width 134 height 11
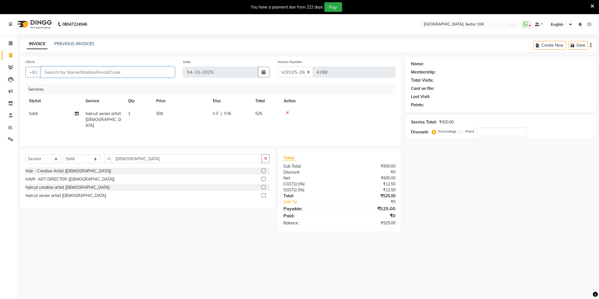
type input "9"
type input "0"
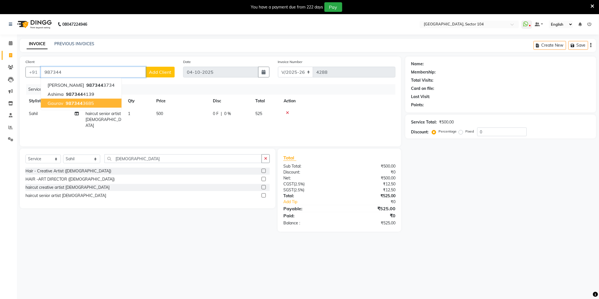
click at [88, 105] on ngb-highlight "987344 3685" at bounding box center [79, 103] width 29 height 6
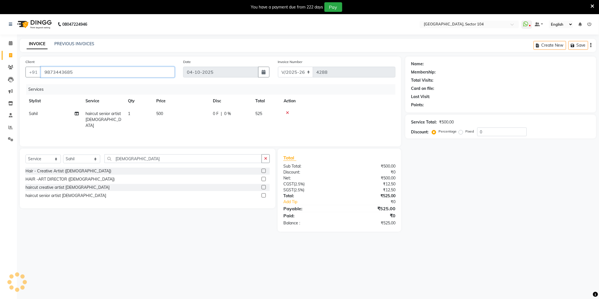
type input "9873443685"
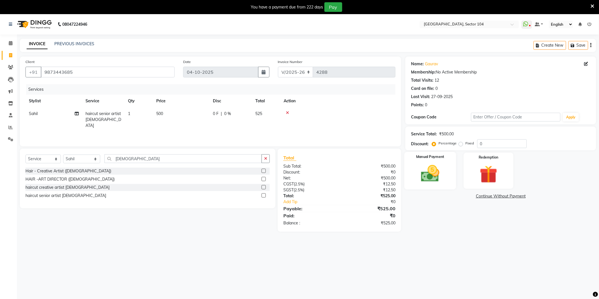
click at [446, 170] on div "Manual Payment" at bounding box center [430, 171] width 52 height 38
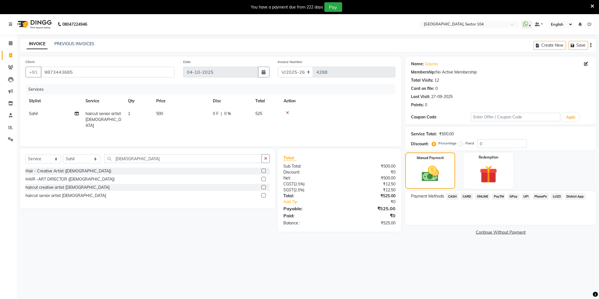
click at [483, 197] on span "ONLINE" at bounding box center [482, 197] width 15 height 7
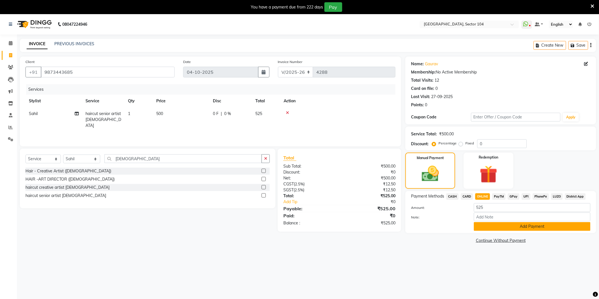
click at [491, 228] on button "Add Payment" at bounding box center [532, 226] width 117 height 9
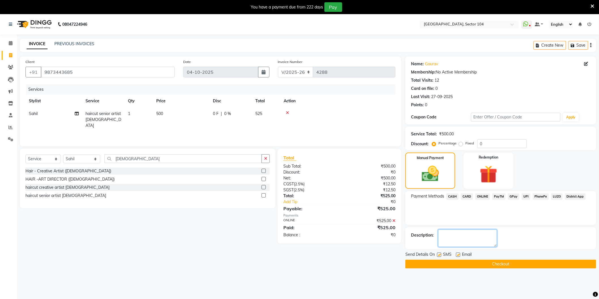
click at [471, 239] on textarea at bounding box center [467, 239] width 59 height 18
click at [452, 265] on button "Checkout" at bounding box center [500, 264] width 191 height 9
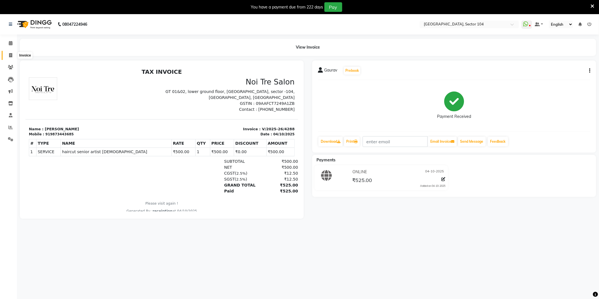
click at [9, 55] on icon at bounding box center [10, 55] width 3 height 4
select select "service"
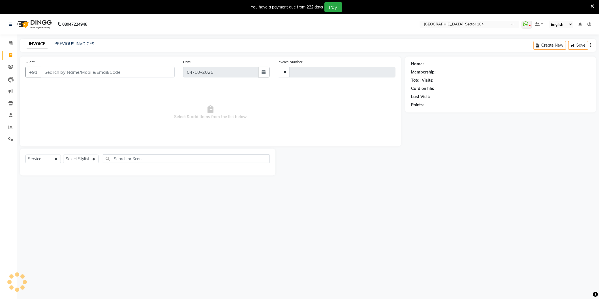
type input "4289"
select select "4009"
click at [55, 69] on input "Client" at bounding box center [108, 72] width 134 height 11
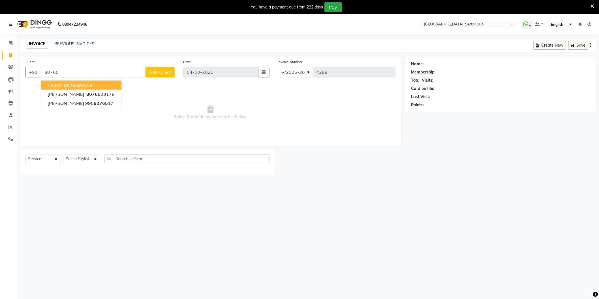
click at [89, 88] on button "RICHA 80765 90058" at bounding box center [81, 85] width 81 height 9
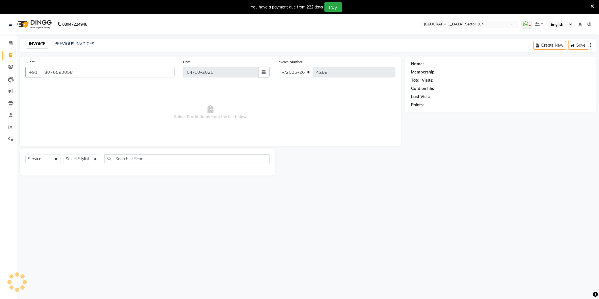
type input "8076590058"
click at [426, 111] on icon "button" at bounding box center [427, 113] width 4 height 4
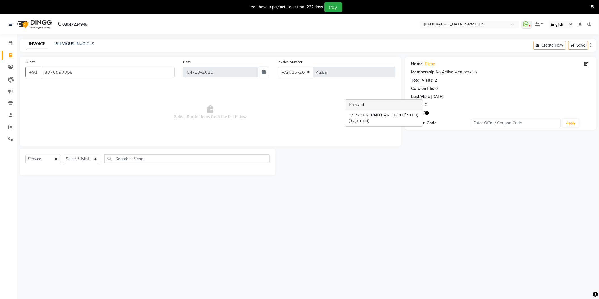
click at [357, 197] on div "08047224946 Select Location × Noi Tre Salon, Sector 104 WhatsApp Status ✕ Statu…" at bounding box center [299, 163] width 599 height 299
click at [83, 158] on select "Select Stylist AAMIR Aashis ajay AJEET akram Ali Alic ashok vihar Alice makeup …" at bounding box center [81, 159] width 37 height 9
select select "20524"
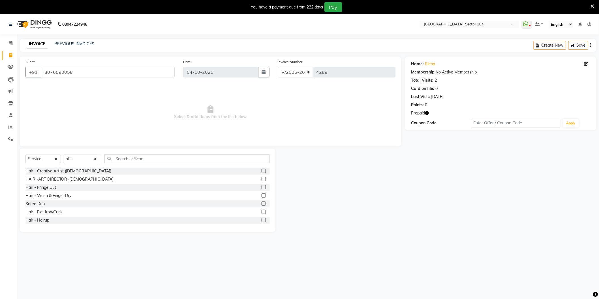
click at [426, 113] on icon "button" at bounding box center [427, 113] width 4 height 4
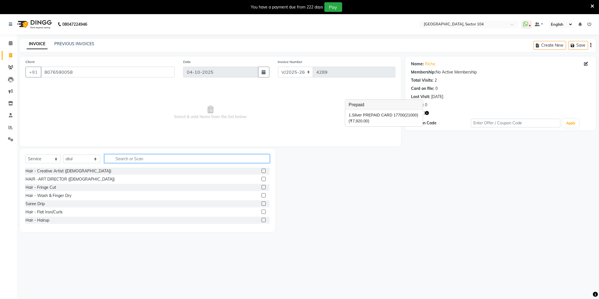
click at [191, 160] on input "text" at bounding box center [186, 158] width 165 height 9
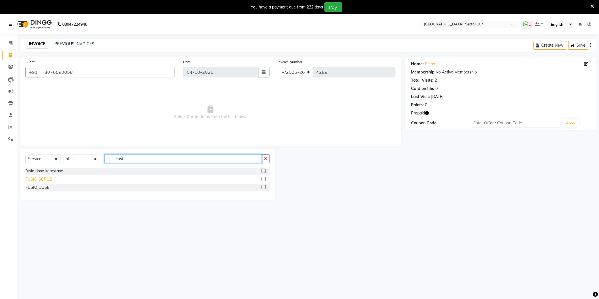
type input "Fusi"
click at [36, 179] on div "FUSIO SCRUB" at bounding box center [38, 180] width 27 height 6
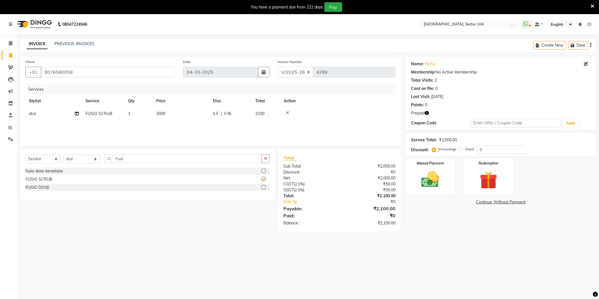
checkbox input "false"
click at [496, 182] on img at bounding box center [488, 180] width 30 height 23
click at [496, 203] on span "1" at bounding box center [496, 203] width 3 height 3
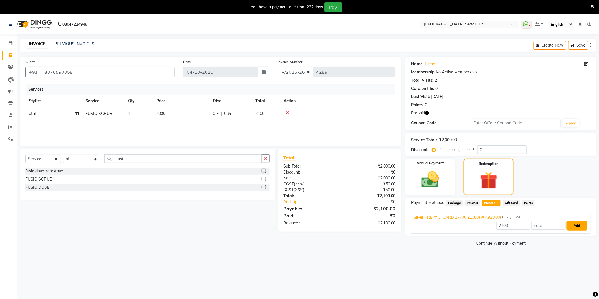
click at [581, 225] on button "Add" at bounding box center [576, 226] width 21 height 10
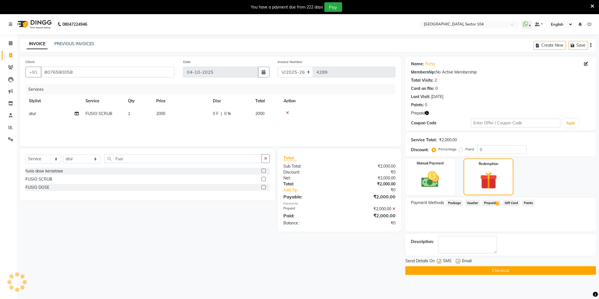
click at [476, 270] on button "Checkout" at bounding box center [500, 271] width 191 height 9
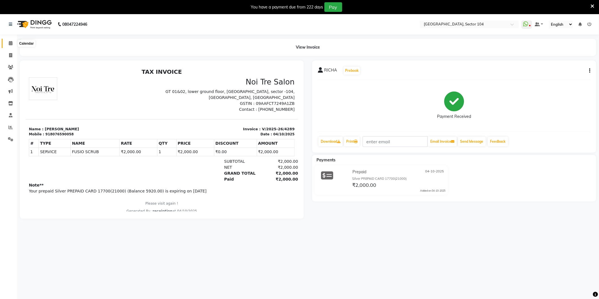
click at [13, 42] on span at bounding box center [11, 43] width 10 height 7
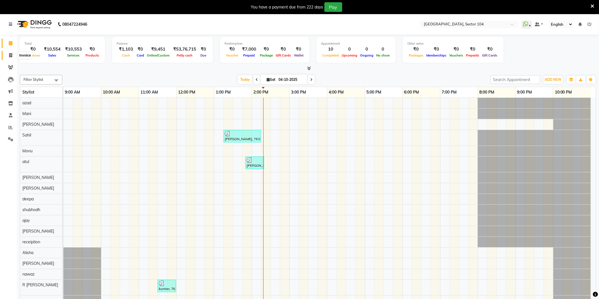
click at [12, 55] on icon at bounding box center [10, 55] width 3 height 4
select select "service"
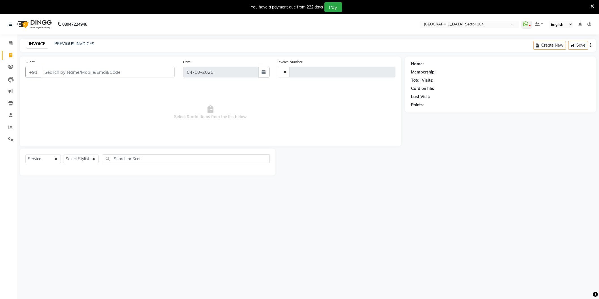
type input "4290"
select select "4009"
click at [143, 70] on input "Client" at bounding box center [108, 72] width 134 height 11
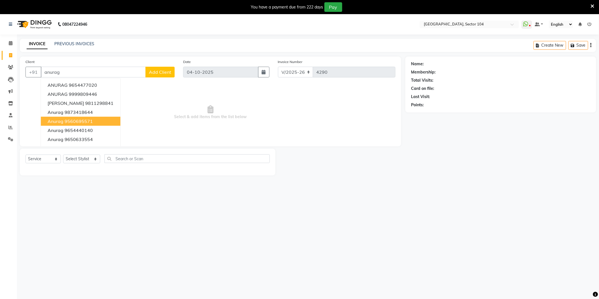
click at [130, 70] on input "anurag" at bounding box center [93, 72] width 105 height 11
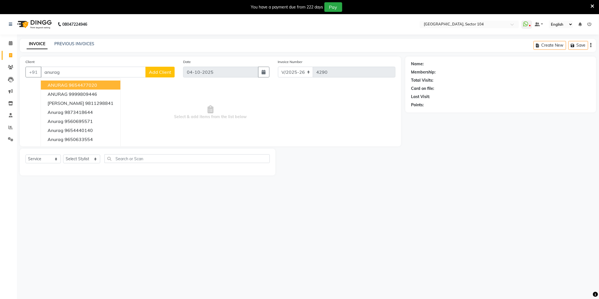
click at [95, 85] on ngb-highlight "9654477020" at bounding box center [83, 85] width 28 height 6
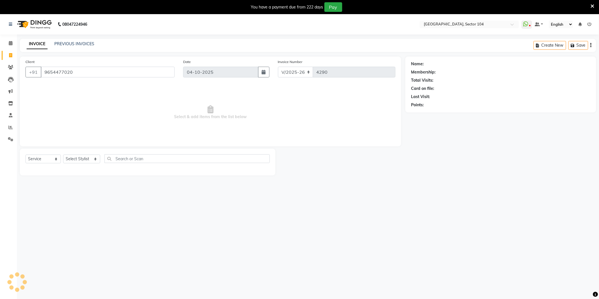
type input "9654477020"
click at [434, 65] on link "Anurag" at bounding box center [431, 64] width 13 height 6
click at [72, 164] on div "Select Service Product Membership Package Voucher Prepaid Gift Card Select Styl…" at bounding box center [147, 160] width 244 height 13
click at [74, 161] on select "Select Stylist AAMIR Aashis ajay AJEET akram Ali Alic ashok vihar Alice makeup …" at bounding box center [81, 159] width 37 height 9
select select "20899"
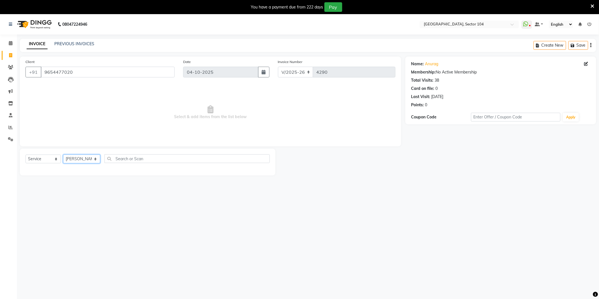
click at [63, 155] on select "Select Stylist AAMIR Aashis ajay AJEET akram Ali Alic ashok vihar Alice makeup …" at bounding box center [81, 159] width 37 height 9
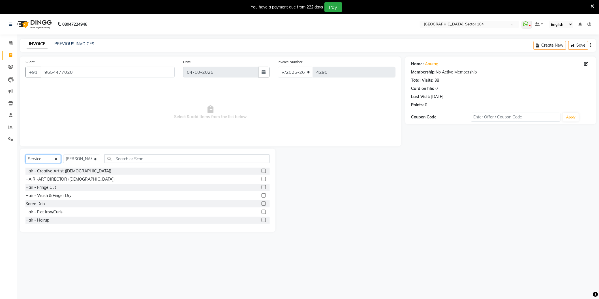
click at [53, 159] on select "Select Service Product Membership Package Voucher Prepaid Gift Card" at bounding box center [42, 159] width 35 height 9
select select "P"
click at [25, 155] on select "Select Service Product Membership Package Voucher Prepaid Gift Card" at bounding box center [42, 159] width 35 height 9
click at [66, 178] on div "Silver PREPAID CARD 17700(21000)" at bounding box center [58, 180] width 66 height 6
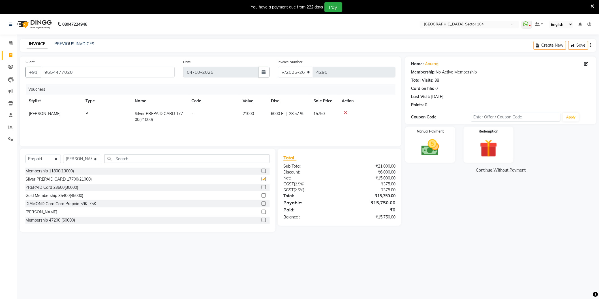
checkbox input "false"
click at [473, 223] on div "Name: Anurag Membership: No Active Membership Total Visits: 38 Card on file: 0 …" at bounding box center [502, 145] width 195 height 176
click at [277, 112] on span "6000 F" at bounding box center [277, 114] width 12 height 6
click at [290, 112] on td "6000 F | 28.57 %" at bounding box center [313, 120] width 52 height 24
click at [298, 115] on input "6000" at bounding box center [299, 115] width 17 height 9
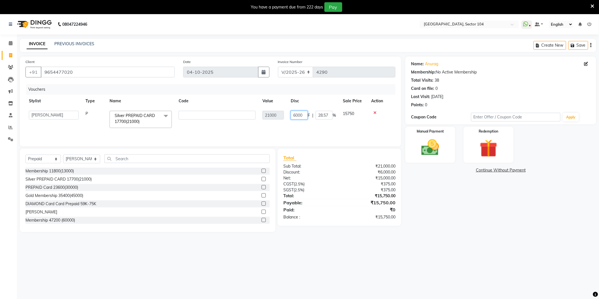
click at [298, 115] on input "6000" at bounding box center [299, 115] width 17 height 9
type input "4363"
click at [435, 272] on div "08047224946 Select Location × Noi Tre Salon, Sector 104 WhatsApp Status ✕ Statu…" at bounding box center [299, 163] width 599 height 299
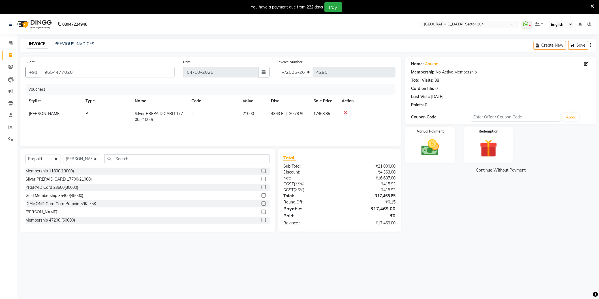
click at [293, 113] on span "20.78 %" at bounding box center [296, 114] width 14 height 6
click at [302, 114] on input "4363" at bounding box center [299, 115] width 17 height 9
type input "4262"
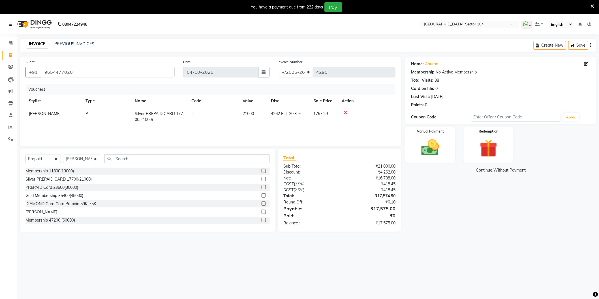
click at [431, 233] on main "INVOICE PREVIOUS INVOICES Create New Save Client +91 9654477020 Date 04-10-2025…" at bounding box center [308, 140] width 582 height 202
click at [277, 115] on span "4262 F" at bounding box center [277, 114] width 12 height 6
click at [299, 111] on input "4262" at bounding box center [299, 115] width 17 height 9
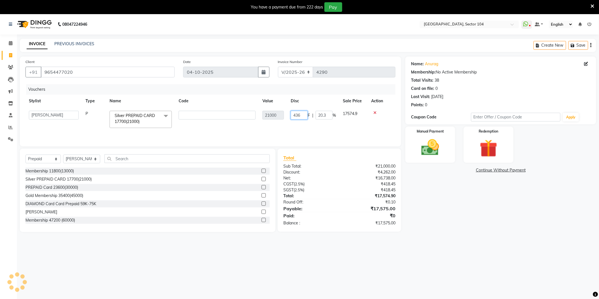
type input "4362"
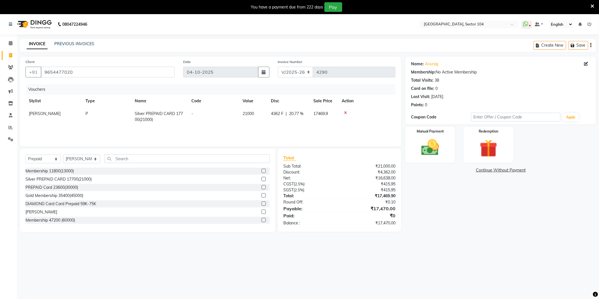
click at [501, 237] on main "INVOICE PREVIOUS INVOICES Create New Save Client +91 9654477020 Date 04-10-2025…" at bounding box center [308, 140] width 582 height 202
click at [277, 115] on span "4362 F" at bounding box center [277, 114] width 12 height 6
click at [306, 115] on input "4362" at bounding box center [299, 115] width 17 height 9
type input "4"
click at [271, 113] on span "0 F" at bounding box center [274, 114] width 6 height 6
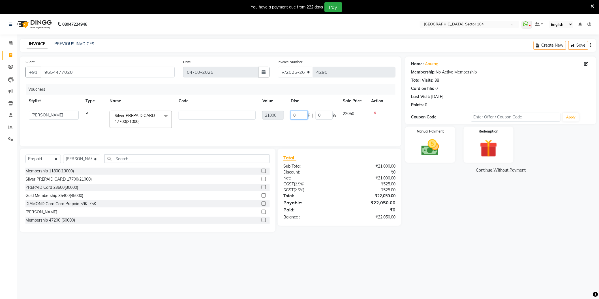
click at [300, 114] on input "0" at bounding box center [299, 115] width 17 height 9
type input "4143"
click at [445, 270] on div "08047224946 Select Location × Noi Tre Salon, Sector 104 WhatsApp Status ✕ Statu…" at bounding box center [299, 163] width 599 height 299
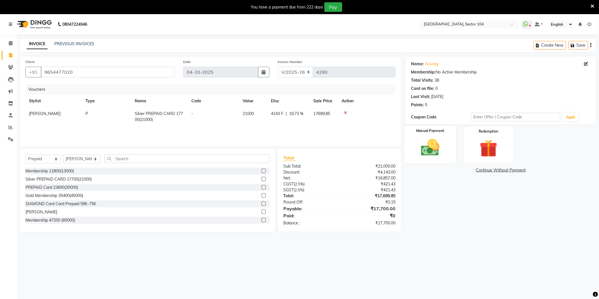
click at [431, 131] on label "Manual Payment" at bounding box center [430, 130] width 28 height 5
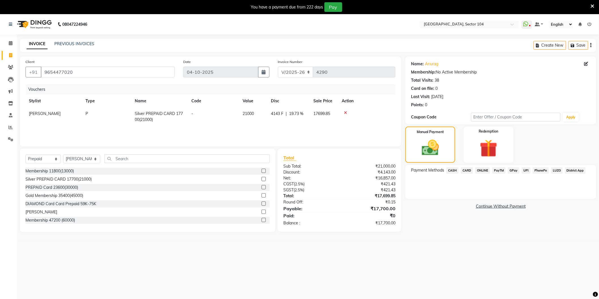
click at [450, 170] on span "CASH" at bounding box center [452, 171] width 12 height 7
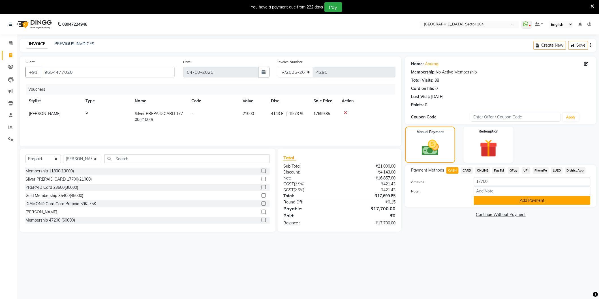
click at [504, 202] on button "Add Payment" at bounding box center [532, 200] width 117 height 9
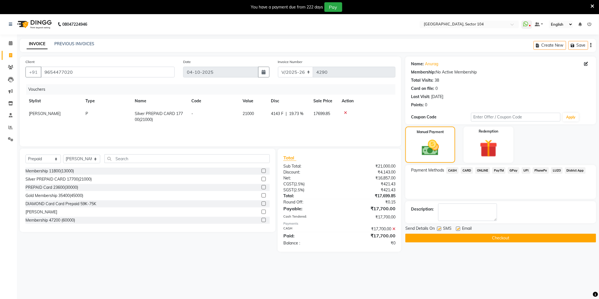
click at [494, 235] on button "Checkout" at bounding box center [500, 238] width 191 height 9
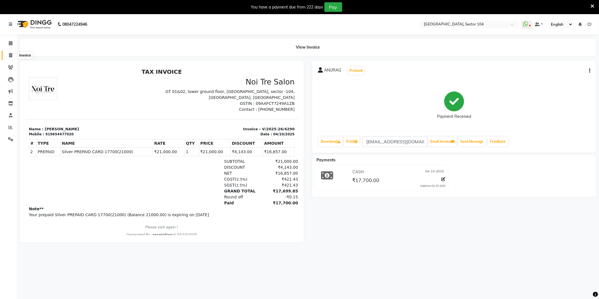
click at [10, 54] on icon at bounding box center [10, 55] width 3 height 4
select select "service"
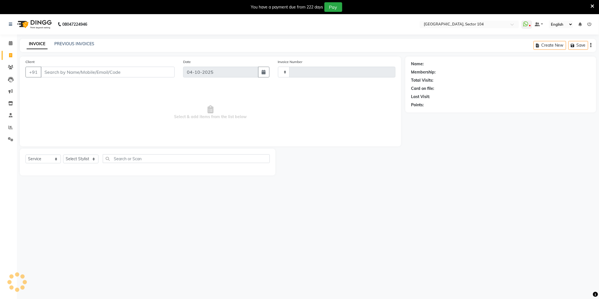
type input "4291"
select select "4009"
click at [71, 160] on select "Select Stylist" at bounding box center [80, 158] width 35 height 9
select select "57650"
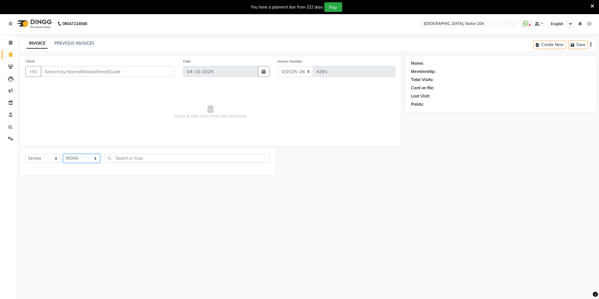
click at [63, 154] on select "Select Stylist AAMIR Aashis ajay AJEET akram Ali Alic ashok vihar Alice makeup …" at bounding box center [81, 158] width 37 height 9
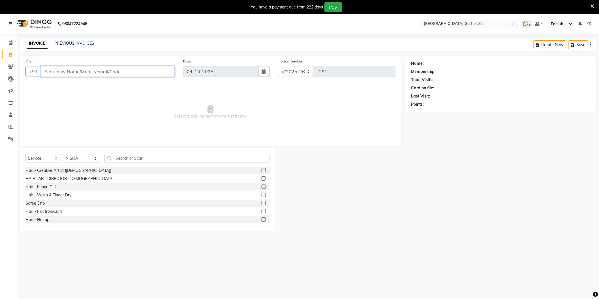
click at [94, 72] on input "Client" at bounding box center [108, 71] width 134 height 11
click at [91, 80] on ngb-typeahead-window "swarna 70860 20203" at bounding box center [70, 85] width 61 height 14
click at [90, 81] on button "swarna 70860 20203" at bounding box center [71, 84] width 61 height 9
type input "7086020203"
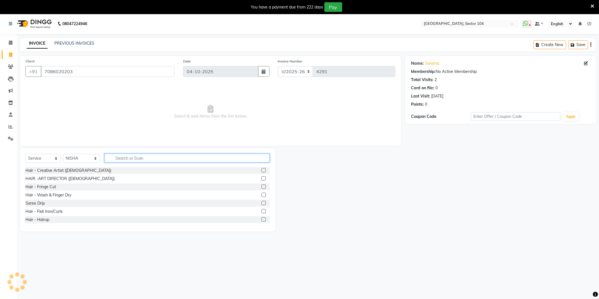
click at [128, 161] on input "text" at bounding box center [186, 158] width 165 height 9
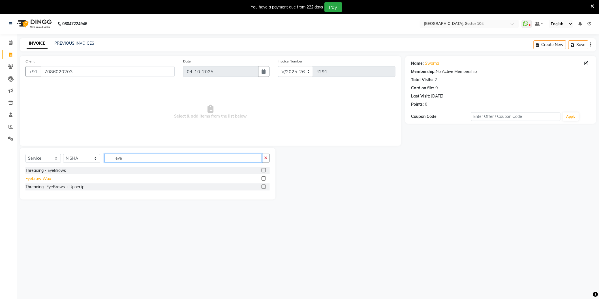
type input "eye"
click at [37, 180] on div "Eyebrow Wax" at bounding box center [37, 179] width 25 height 6
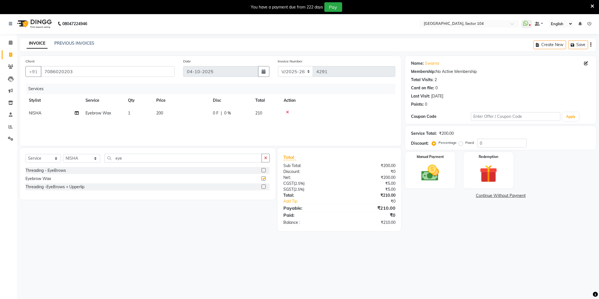
checkbox input "false"
click at [138, 156] on input "eye" at bounding box center [182, 158] width 157 height 9
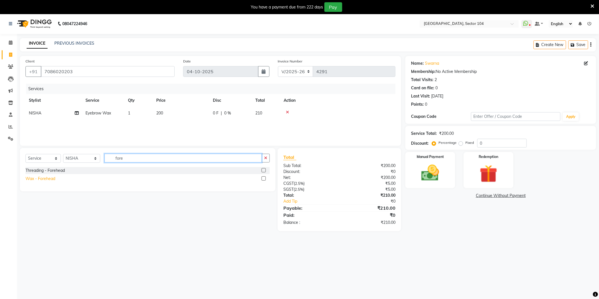
type input "fore"
click at [35, 178] on div "Wax - Forehead" at bounding box center [40, 179] width 30 height 6
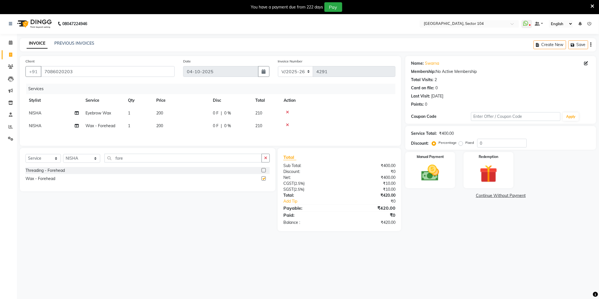
checkbox input "false"
click at [140, 159] on input "fore" at bounding box center [182, 158] width 157 height 9
type input "Side"
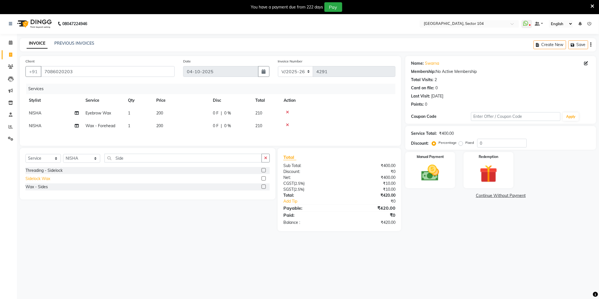
click at [41, 178] on div "Sidelock Wax" at bounding box center [37, 179] width 25 height 6
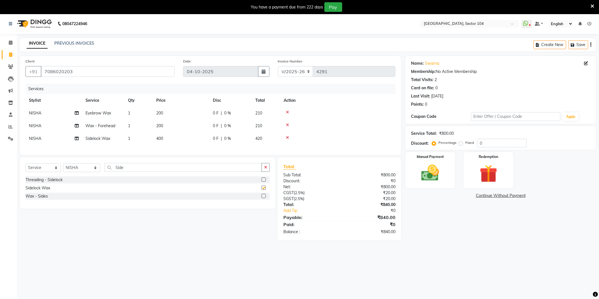
checkbox input "false"
click at [152, 172] on input "Side" at bounding box center [182, 167] width 157 height 9
type input "Chin"
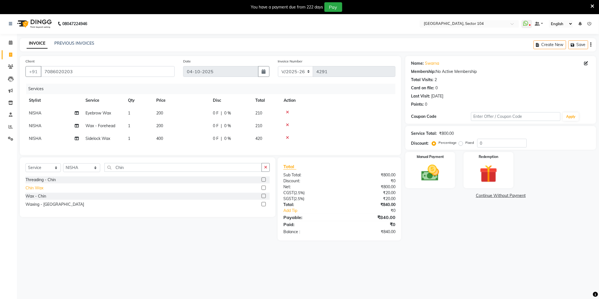
click at [39, 191] on div "Chin Wax" at bounding box center [34, 188] width 18 height 6
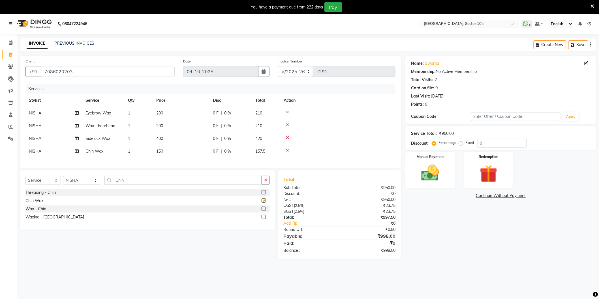
checkbox input "false"
click at [437, 179] on img at bounding box center [430, 173] width 30 height 21
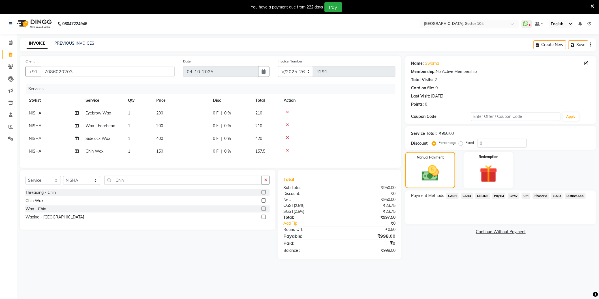
click at [454, 194] on span "CASH" at bounding box center [452, 196] width 12 height 7
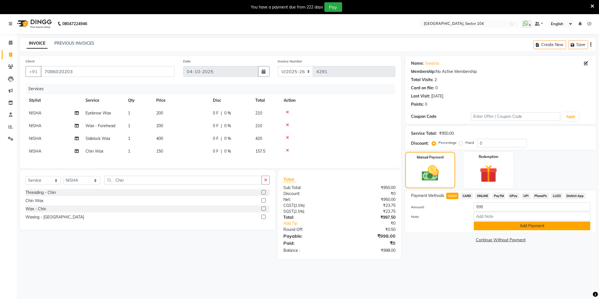
click at [485, 230] on button "Add Payment" at bounding box center [532, 226] width 117 height 9
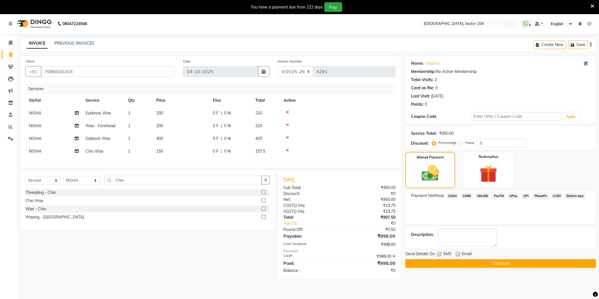
click at [466, 263] on button "Checkout" at bounding box center [500, 263] width 191 height 9
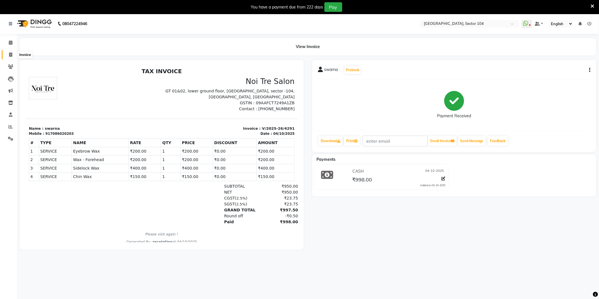
click at [10, 56] on icon at bounding box center [10, 55] width 3 height 4
select select "service"
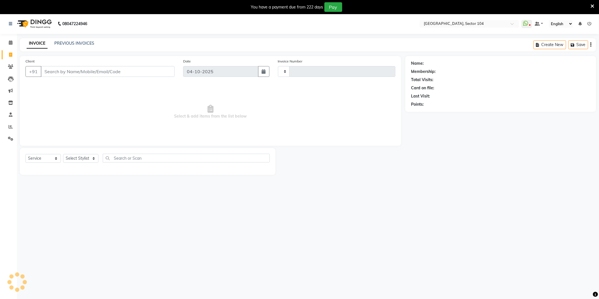
scroll to position [6, 0]
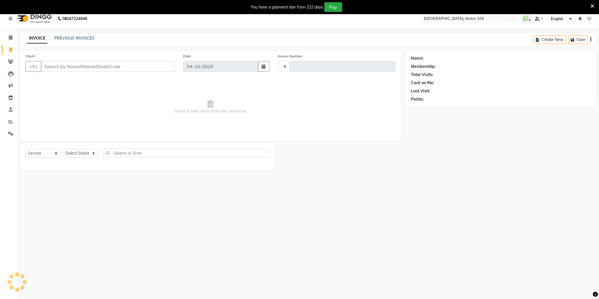
type input "4292"
select select "4009"
click at [81, 154] on select "Select Stylist" at bounding box center [80, 153] width 35 height 9
select select "37308"
click at [63, 149] on select "Select Stylist AAMIR Aashis ajay AJEET akram Ali Alic ashok vihar Alice makeup …" at bounding box center [81, 153] width 37 height 9
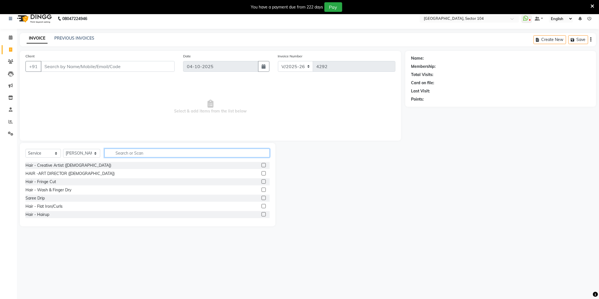
click at [140, 151] on input "text" at bounding box center [186, 153] width 165 height 9
type input "eye"
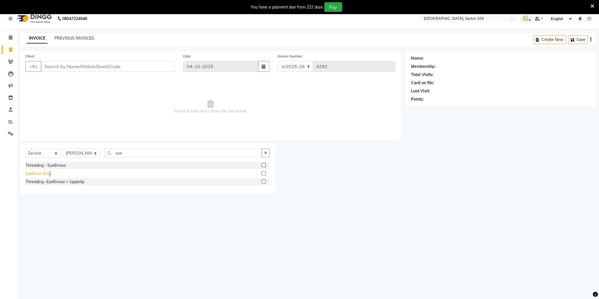
click at [50, 173] on div "Eyebrow Wax" at bounding box center [37, 174] width 25 height 6
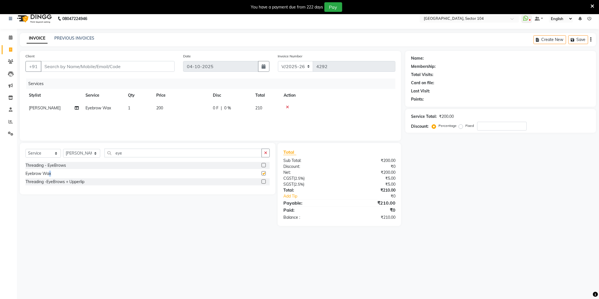
checkbox input "false"
click at [132, 153] on input "eye" at bounding box center [182, 153] width 157 height 9
type input "fore"
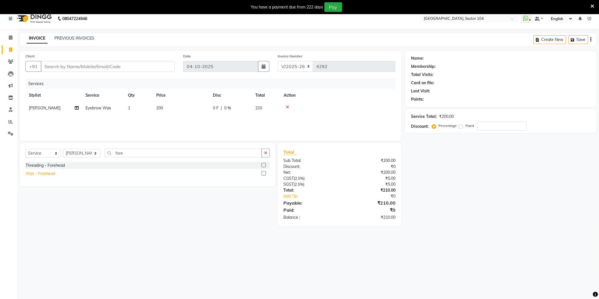
click at [51, 171] on div "Wax - Forehead" at bounding box center [40, 174] width 30 height 6
checkbox input "false"
click at [151, 150] on input "fore" at bounding box center [182, 153] width 157 height 9
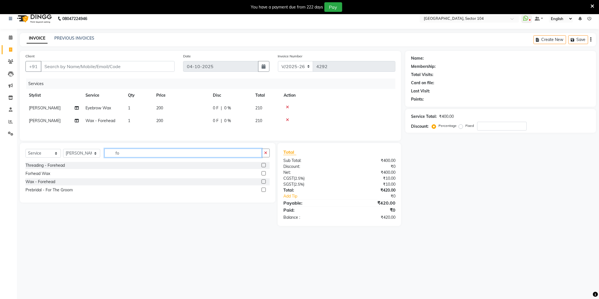
type input "f"
type input "upp"
click at [37, 184] on div "Wax - Upperlip" at bounding box center [38, 182] width 27 height 6
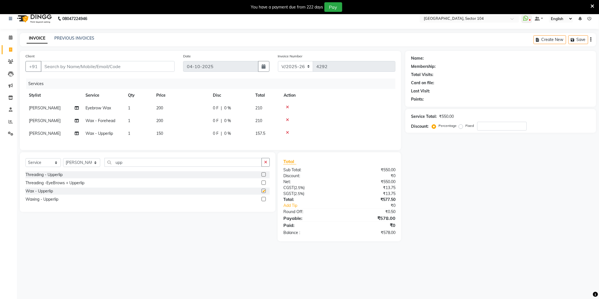
checkbox input "false"
click at [167, 128] on td "150" at bounding box center [181, 133] width 57 height 13
select select "37308"
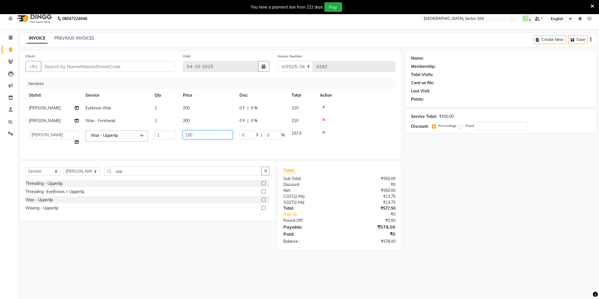
click at [198, 134] on input "150" at bounding box center [208, 135] width 50 height 9
type input "1"
type input "200"
click at [207, 113] on td "200" at bounding box center [207, 108] width 57 height 13
select select "37308"
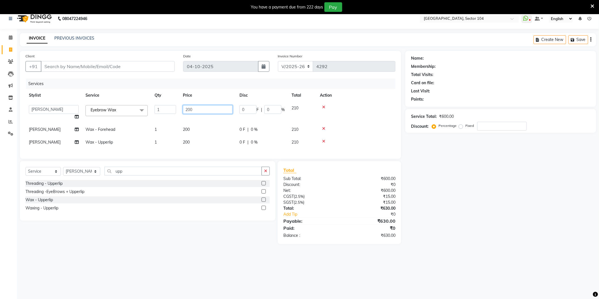
click at [207, 113] on input "200" at bounding box center [208, 109] width 50 height 9
click at [208, 111] on input "200" at bounding box center [208, 109] width 50 height 9
type input "250"
click at [456, 224] on div "Name: Membership: Total Visits: Card on file: Last Visit: Points: Service Total…" at bounding box center [502, 148] width 195 height 194
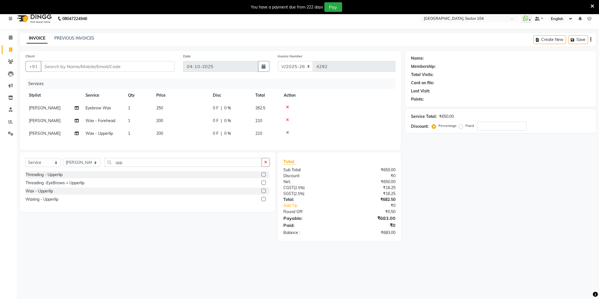
click at [179, 272] on div "08047224946 Select Location × Noi Tre Salon, Sector 104 WhatsApp Status ✕ Statu…" at bounding box center [299, 157] width 599 height 299
click at [108, 67] on input "Client" at bounding box center [108, 66] width 134 height 11
type input "9"
type input "0"
click at [106, 81] on ngb-highlight "9960265 330" at bounding box center [94, 80] width 29 height 6
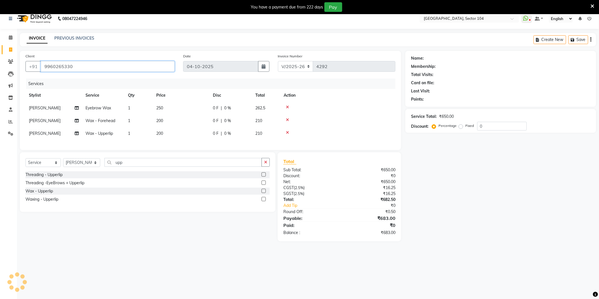
type input "9960265330"
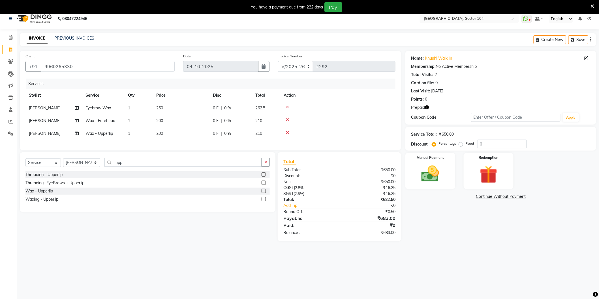
click at [426, 107] on icon "button" at bounding box center [427, 108] width 4 height 4
click at [427, 107] on icon "button" at bounding box center [427, 108] width 4 height 4
click at [489, 180] on img at bounding box center [488, 175] width 30 height 23
click at [494, 195] on span "Prepaid 1" at bounding box center [491, 197] width 18 height 7
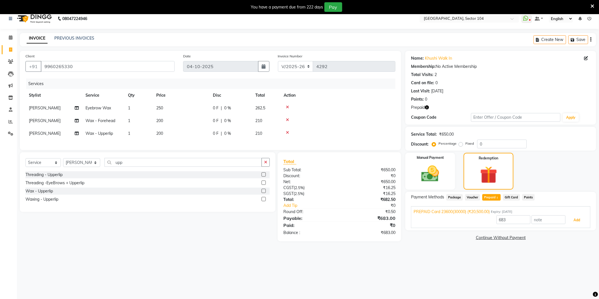
drag, startPoint x: 579, startPoint y: 219, endPoint x: 573, endPoint y: 224, distance: 8.4
click at [579, 219] on button "Add" at bounding box center [576, 221] width 21 height 10
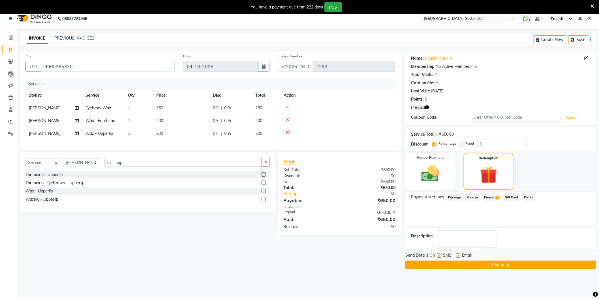
click at [493, 266] on button "Checkout" at bounding box center [500, 265] width 191 height 9
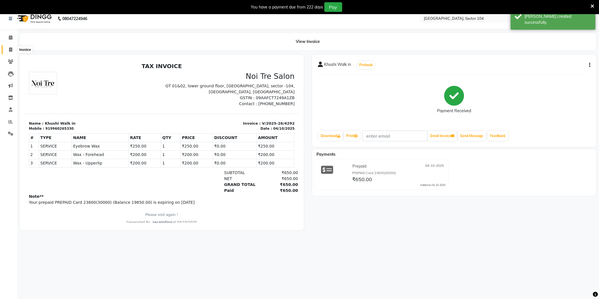
click at [9, 50] on icon at bounding box center [10, 50] width 3 height 4
select select "service"
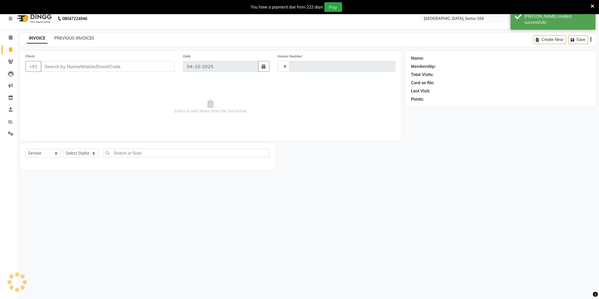
type input "4293"
select select "4009"
click at [73, 37] on link "PREVIOUS INVOICES" at bounding box center [74, 38] width 40 height 5
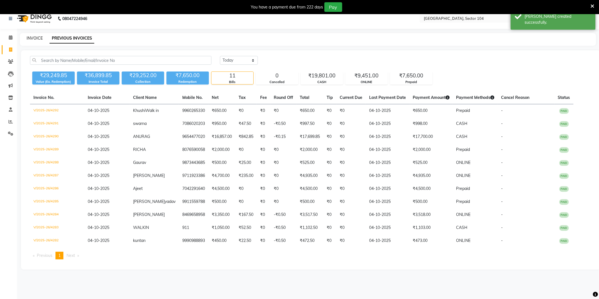
click at [38, 39] on link "INVOICE" at bounding box center [35, 38] width 16 height 5
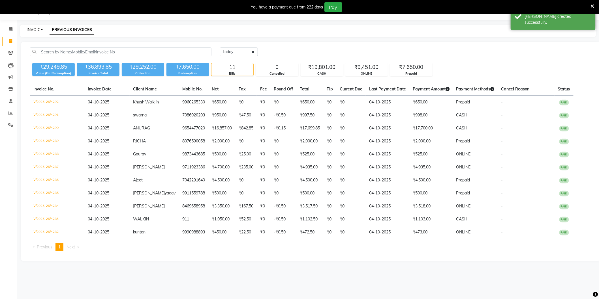
select select "4009"
select select "service"
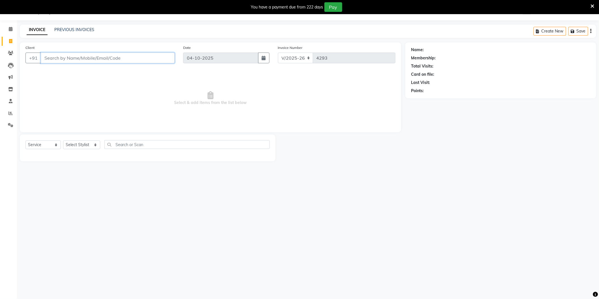
click at [100, 60] on input "Client" at bounding box center [108, 58] width 134 height 11
click at [102, 70] on span "783817214" at bounding box center [98, 71] width 25 height 6
type input "7838172140"
click at [84, 143] on select "Select Stylist AAMIR Aashis ajay AJEET akram Ali Alic ashok vihar Alice makeup …" at bounding box center [81, 145] width 37 height 9
select select "58995"
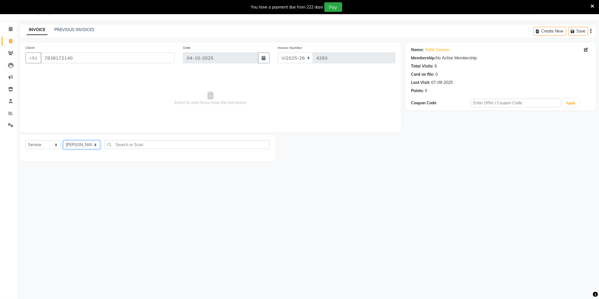
click at [63, 141] on select "Select Stylist AAMIR Aashis ajay AJEET akram Ali Alic ashok vihar Alice makeup …" at bounding box center [81, 145] width 37 height 9
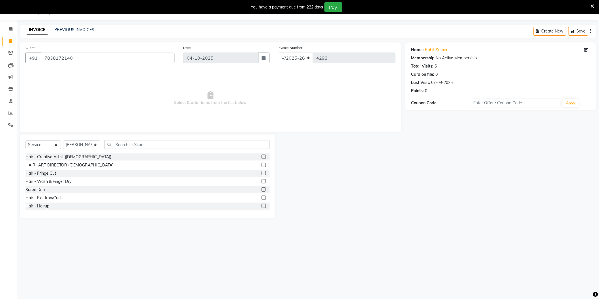
click at [126, 151] on div "Select Service Product Membership Package Voucher Prepaid Gift Card Select Styl…" at bounding box center [147, 146] width 244 height 13
click at [134, 142] on input "text" at bounding box center [186, 144] width 165 height 9
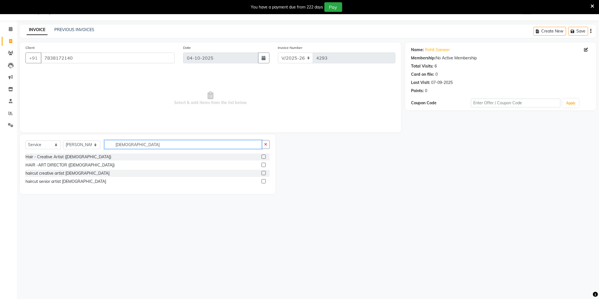
click at [128, 145] on input "[DEMOGRAPHIC_DATA]" at bounding box center [182, 144] width 157 height 9
click at [128, 144] on input "[DEMOGRAPHIC_DATA]" at bounding box center [182, 144] width 157 height 9
type input "Clean"
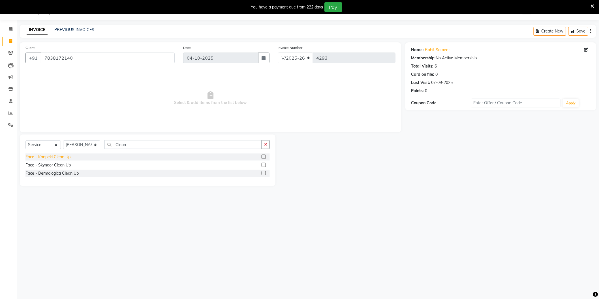
click at [67, 154] on div "Face - Kanpeki Clean Up" at bounding box center [47, 157] width 45 height 6
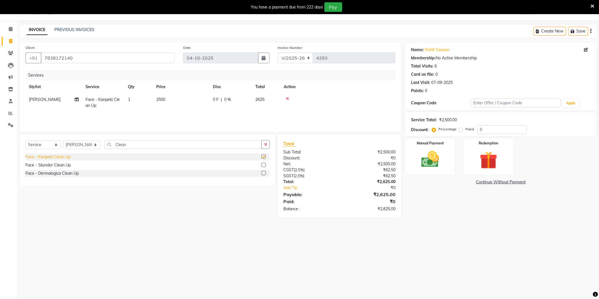
checkbox input "false"
click at [145, 147] on input "Clean" at bounding box center [182, 144] width 157 height 9
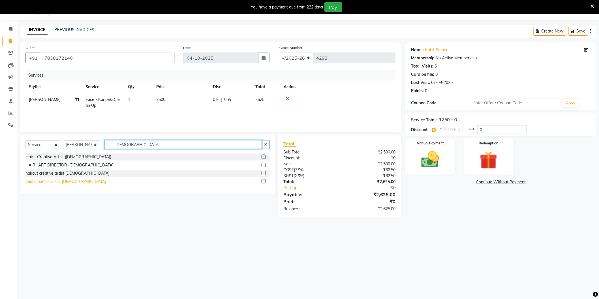
type input "[DEMOGRAPHIC_DATA]"
click at [56, 182] on div "haircut senior artist [DEMOGRAPHIC_DATA]" at bounding box center [65, 182] width 81 height 6
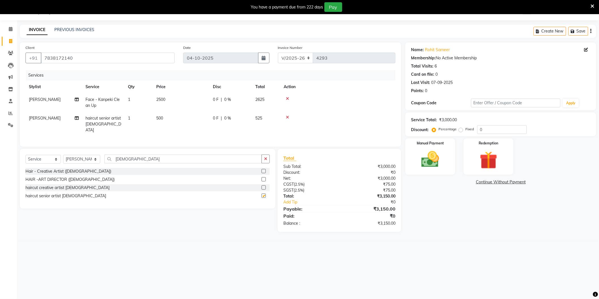
checkbox input "false"
click at [450, 169] on div "Manual Payment" at bounding box center [430, 157] width 52 height 38
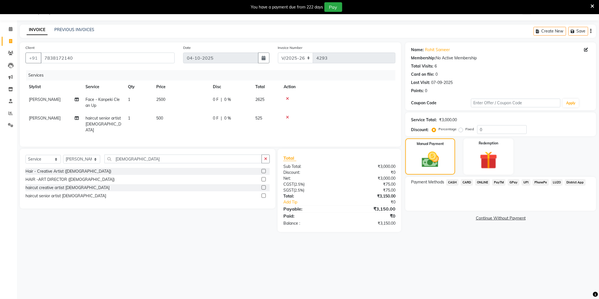
click at [478, 180] on span "ONLINE" at bounding box center [482, 182] width 15 height 7
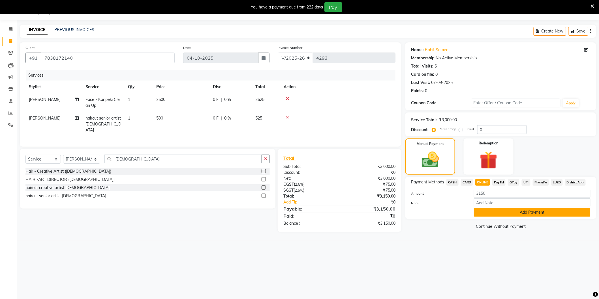
click at [492, 216] on button "Add Payment" at bounding box center [532, 212] width 117 height 9
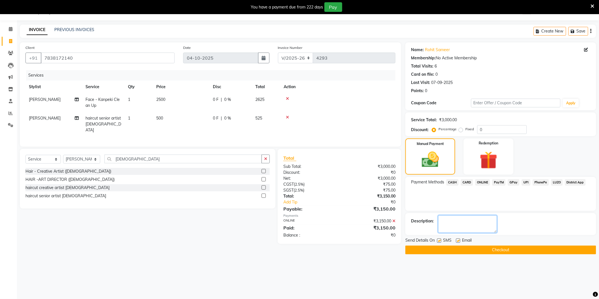
click at [458, 230] on textarea at bounding box center [467, 225] width 59 height 18
click at [452, 252] on button "Checkout" at bounding box center [500, 250] width 191 height 9
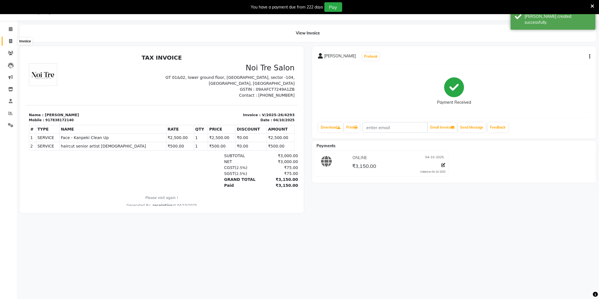
click at [10, 40] on icon at bounding box center [10, 41] width 3 height 4
select select "4009"
select select "service"
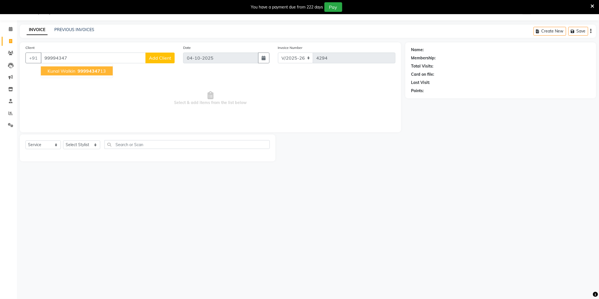
click at [59, 71] on span "kunal walkin" at bounding box center [62, 71] width 28 height 6
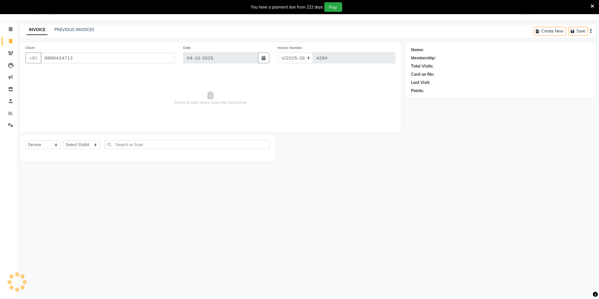
type input "9999434713"
click at [424, 101] on span "Prepaid" at bounding box center [418, 99] width 14 height 6
click at [426, 100] on icon "button" at bounding box center [427, 99] width 4 height 4
click at [434, 46] on div "Name: Kunal Walkin Membership: No Active Membership Total Visits: 12 Card on fi…" at bounding box center [500, 69] width 179 height 49
click at [431, 51] on link "Kunal Walkin" at bounding box center [437, 50] width 24 height 6
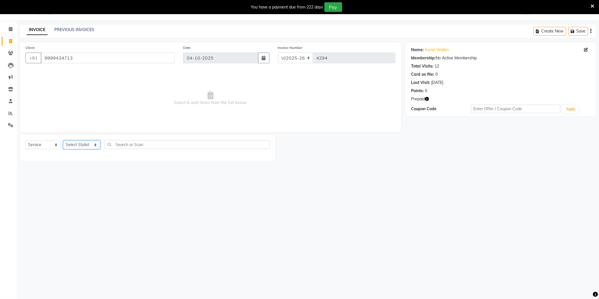
click at [80, 144] on select "Select Stylist AAMIR Aashis ajay AJEET akram Ali Alic ashok vihar Alice makeup …" at bounding box center [81, 145] width 37 height 9
select select "44687"
click at [63, 141] on select "Select Stylist AAMIR Aashis ajay AJEET akram Ali Alic ashok vihar Alice makeup …" at bounding box center [81, 145] width 37 height 9
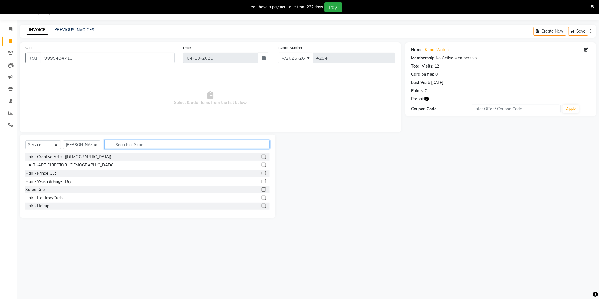
click at [196, 145] on input "text" at bounding box center [186, 144] width 165 height 9
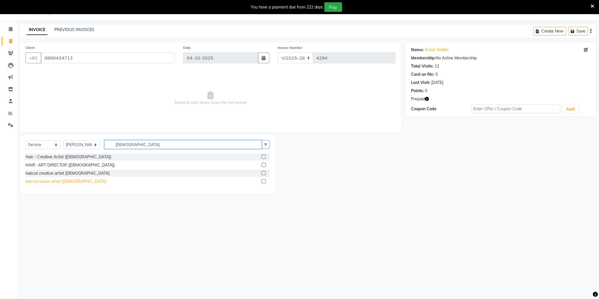
type input "[DEMOGRAPHIC_DATA]"
click at [58, 181] on div "haircut senior artist [DEMOGRAPHIC_DATA]" at bounding box center [65, 182] width 81 height 6
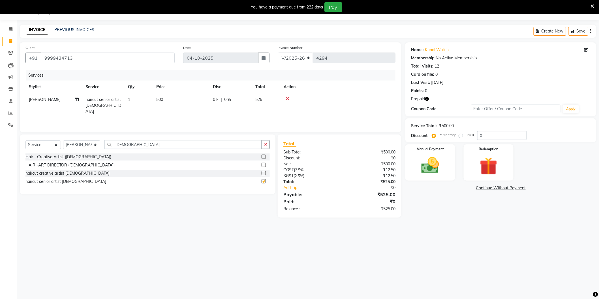
checkbox input "false"
click at [441, 168] on img at bounding box center [430, 165] width 30 height 21
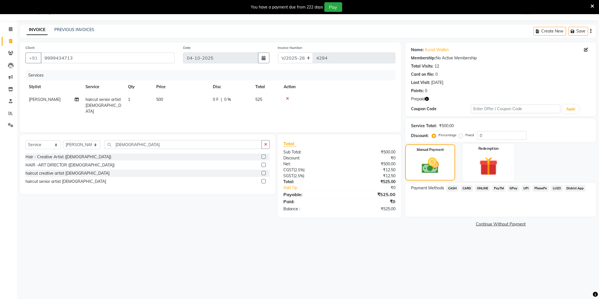
click at [484, 166] on img at bounding box center [488, 166] width 30 height 23
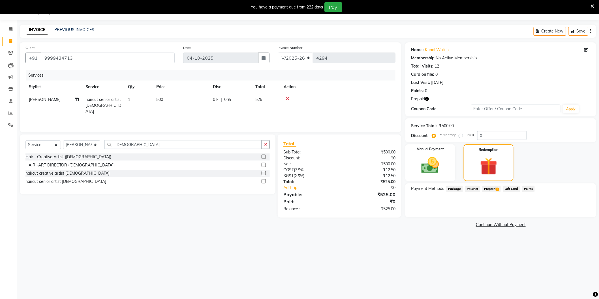
click at [490, 186] on span "Prepaid 1" at bounding box center [491, 189] width 18 height 7
click at [568, 212] on button "Add" at bounding box center [576, 212] width 21 height 10
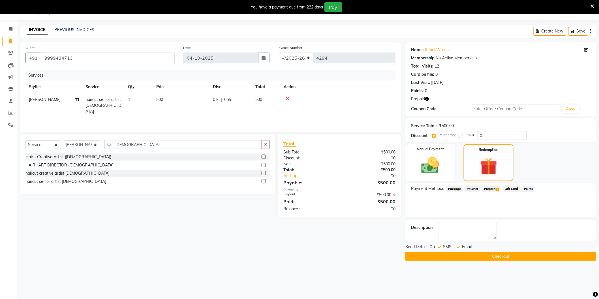
click at [523, 255] on button "Checkout" at bounding box center [500, 256] width 191 height 9
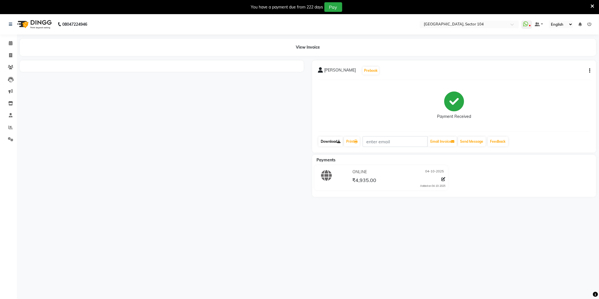
click at [334, 139] on link "Download" at bounding box center [330, 142] width 24 height 10
click at [10, 54] on icon at bounding box center [10, 55] width 3 height 4
select select "4009"
select select "service"
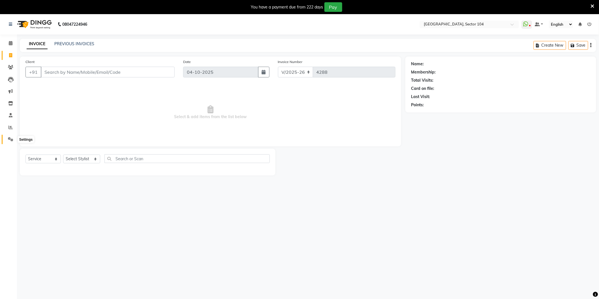
click at [9, 141] on icon at bounding box center [10, 139] width 5 height 4
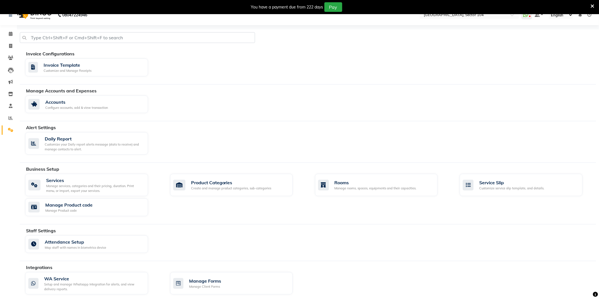
scroll to position [16, 0]
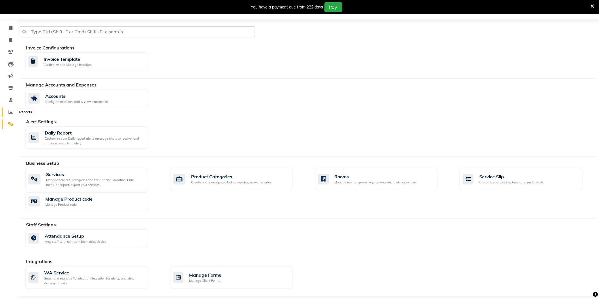
click at [13, 110] on span at bounding box center [11, 112] width 10 height 7
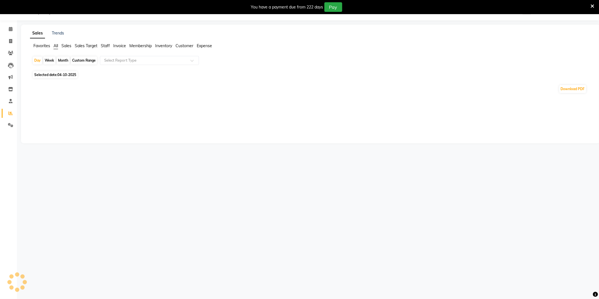
scroll to position [16, 0]
click at [129, 61] on input "text" at bounding box center [143, 59] width 81 height 6
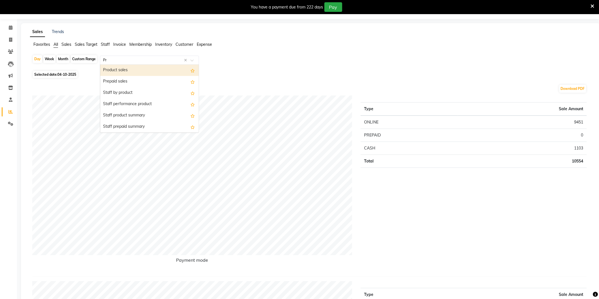
type input "Pre"
click at [126, 71] on div "Prepaid sales" at bounding box center [149, 70] width 98 height 11
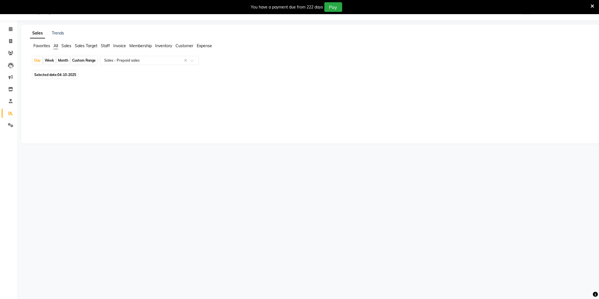
click at [67, 75] on span "04-10-2025" at bounding box center [66, 75] width 19 height 4
select select "10"
select select "2025"
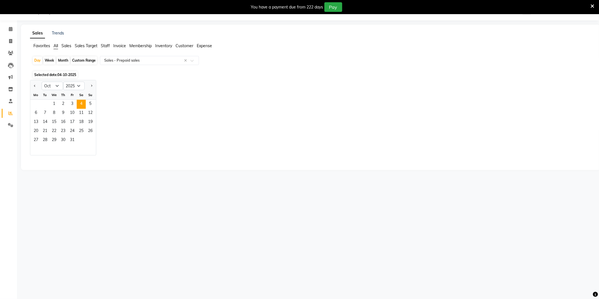
click at [47, 105] on div "1 2 3 4 5" at bounding box center [63, 104] width 66 height 9
click at [50, 105] on span "1" at bounding box center [54, 104] width 9 height 9
select select "full_report"
select select "csv"
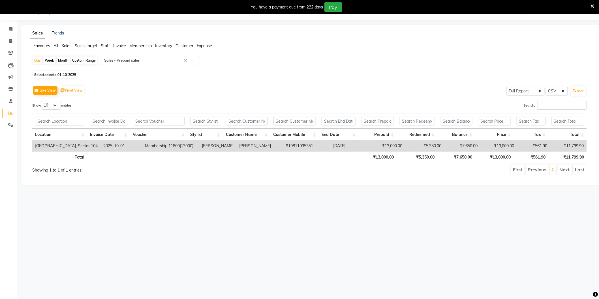
click at [69, 76] on span "01-10-2025" at bounding box center [66, 75] width 19 height 4
select select "10"
select select "2025"
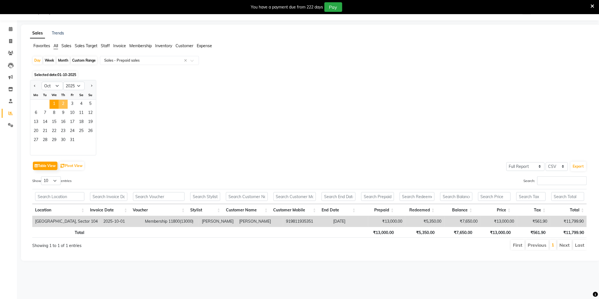
click at [66, 104] on span "2" at bounding box center [63, 104] width 9 height 9
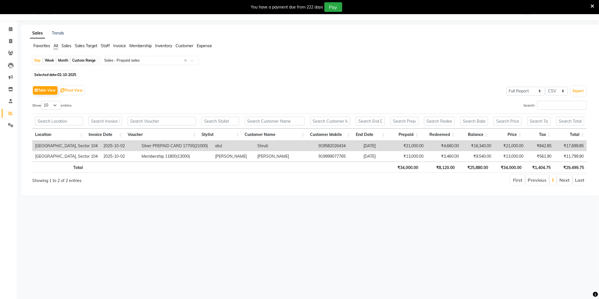
scroll to position [0, 4]
click at [323, 146] on td "919582026434" at bounding box center [334, 146] width 45 height 10
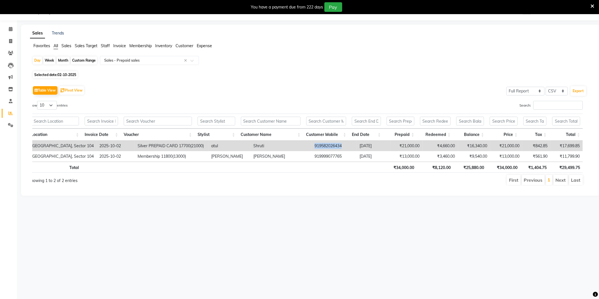
click at [323, 146] on td "919582026434" at bounding box center [334, 146] width 45 height 10
copy td "919582026434"
click at [12, 40] on span at bounding box center [11, 41] width 10 height 7
select select "service"
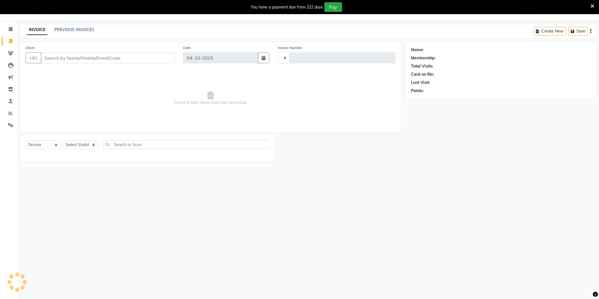
type input "4290"
select select "4009"
type input "919582026434"
click at [431, 50] on link "Shruti" at bounding box center [430, 50] width 11 height 6
click at [84, 30] on link "PREVIOUS INVOICES" at bounding box center [74, 29] width 40 height 5
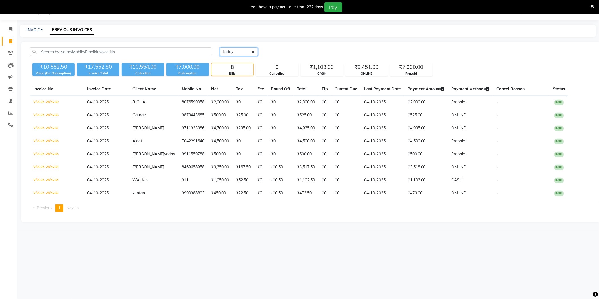
click at [247, 53] on select "Today Yesterday Custom Range" at bounding box center [239, 52] width 38 height 9
select select "range"
click at [220, 48] on select "Today Yesterday Custom Range" at bounding box center [239, 52] width 38 height 9
click at [294, 54] on input "04-10-2025" at bounding box center [285, 52] width 40 height 8
select select "10"
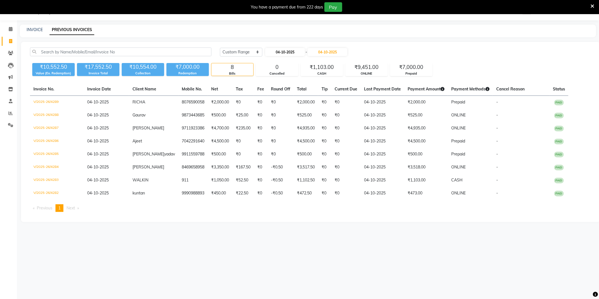
select select "2025"
click at [298, 80] on div "2" at bounding box center [297, 80] width 9 height 9
type input "02-10-2025"
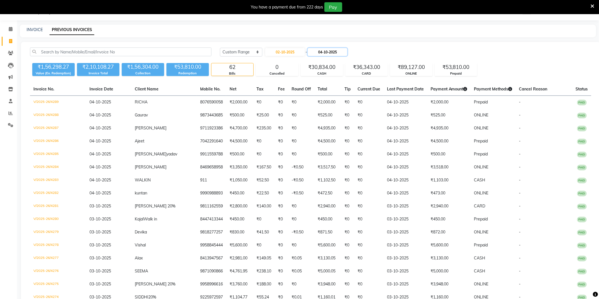
click at [327, 55] on input "04-10-2025" at bounding box center [328, 52] width 40 height 8
click at [342, 80] on div "2" at bounding box center [342, 80] width 9 height 9
type input "02-10-2025"
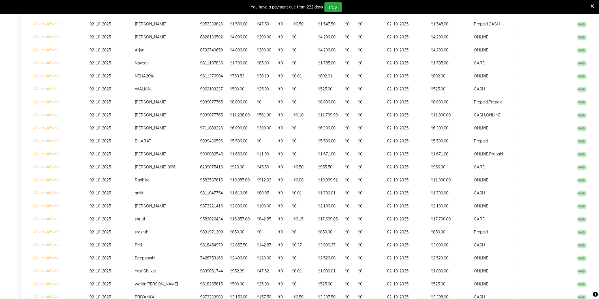
scroll to position [150, 0]
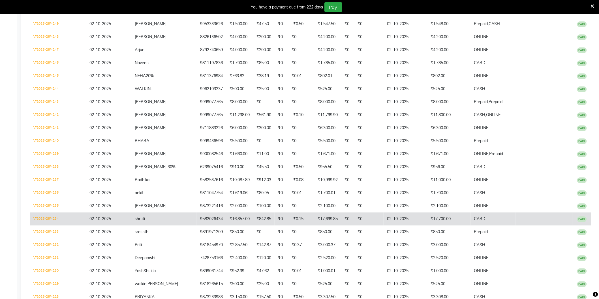
click at [435, 213] on td "₹17,700.00" at bounding box center [449, 219] width 44 height 13
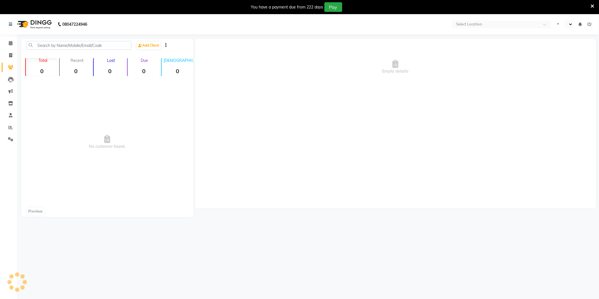
select select "en"
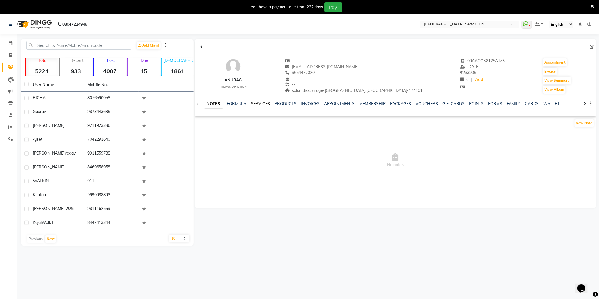
click at [261, 101] on link "SERVICES" at bounding box center [260, 103] width 19 height 5
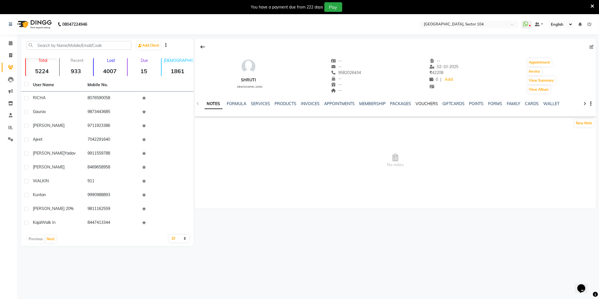
click at [426, 101] on link "VOUCHERS" at bounding box center [427, 103] width 22 height 5
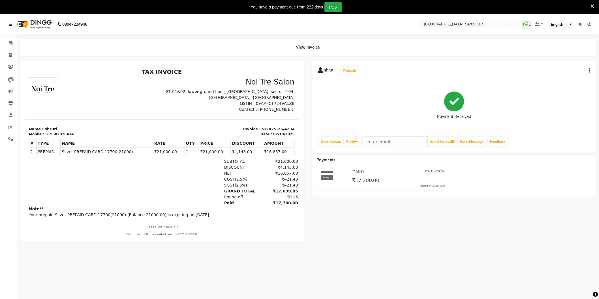
click at [232, 153] on td "₹4,143.00" at bounding box center [246, 152] width 32 height 8
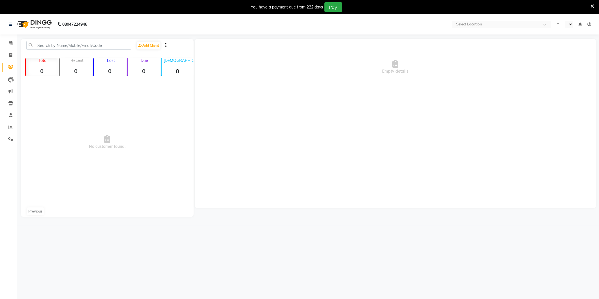
select select "en"
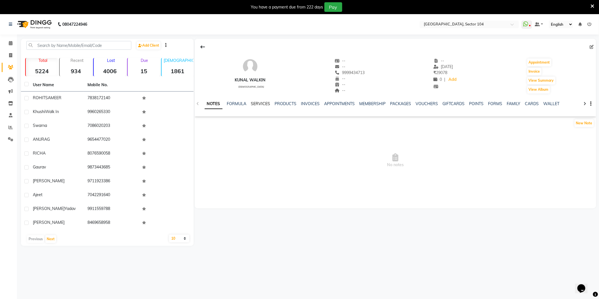
click at [264, 103] on link "SERVICES" at bounding box center [260, 103] width 19 height 5
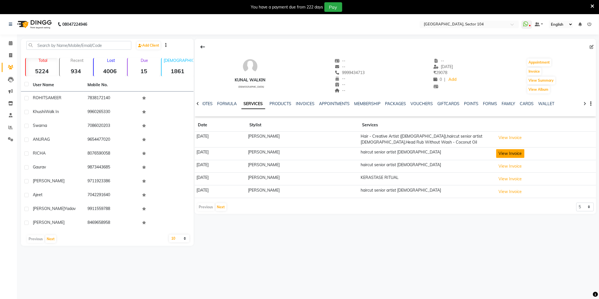
click at [500, 150] on button "View Invoice" at bounding box center [510, 153] width 28 height 9
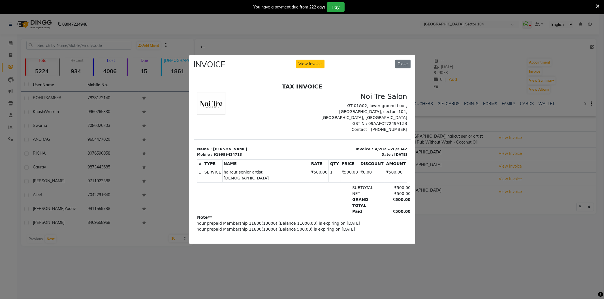
click at [400, 57] on div "INVOICE View Invoice Close" at bounding box center [302, 65] width 226 height 21
click at [403, 64] on button "Close" at bounding box center [402, 64] width 15 height 9
